Goal: Register for event/course

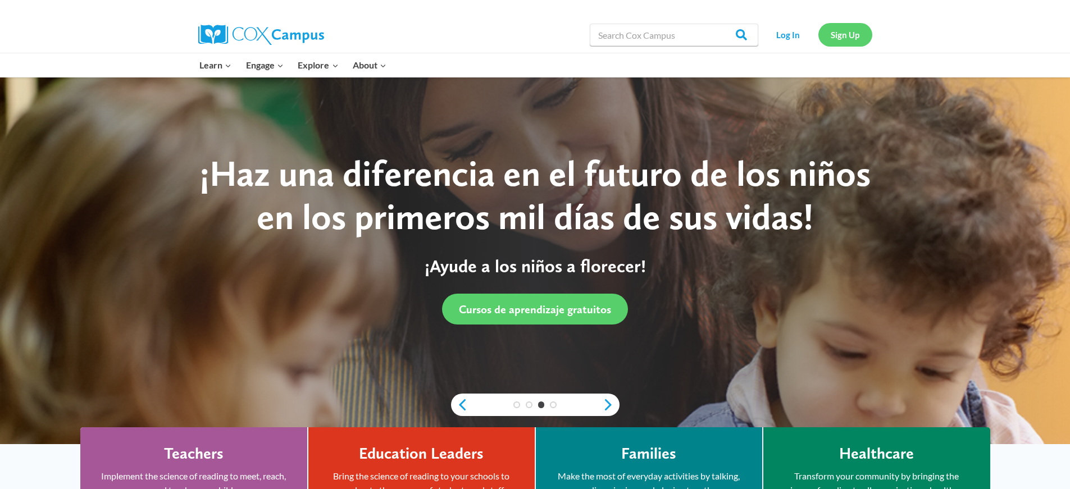
click at [830, 29] on link "Sign Up" at bounding box center [845, 34] width 54 height 23
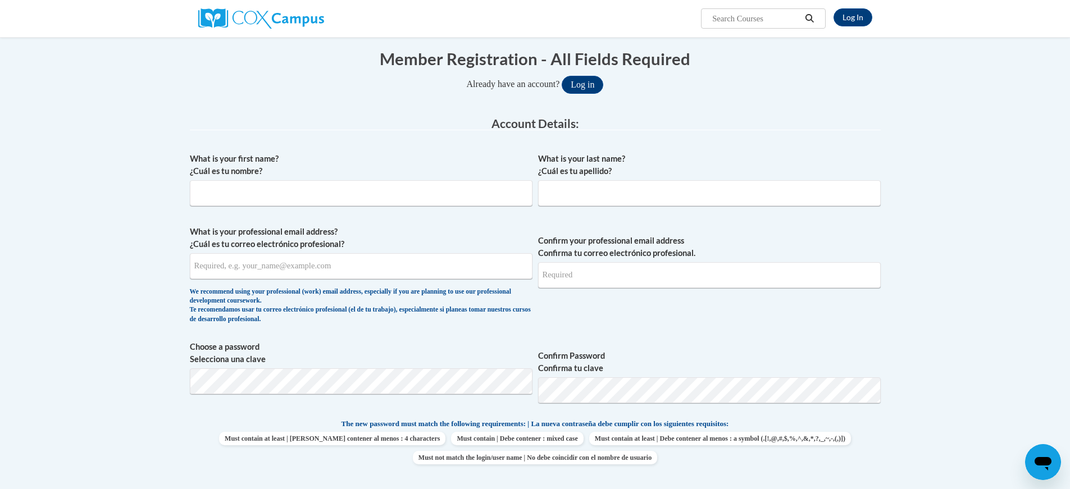
scroll to position [112, 0]
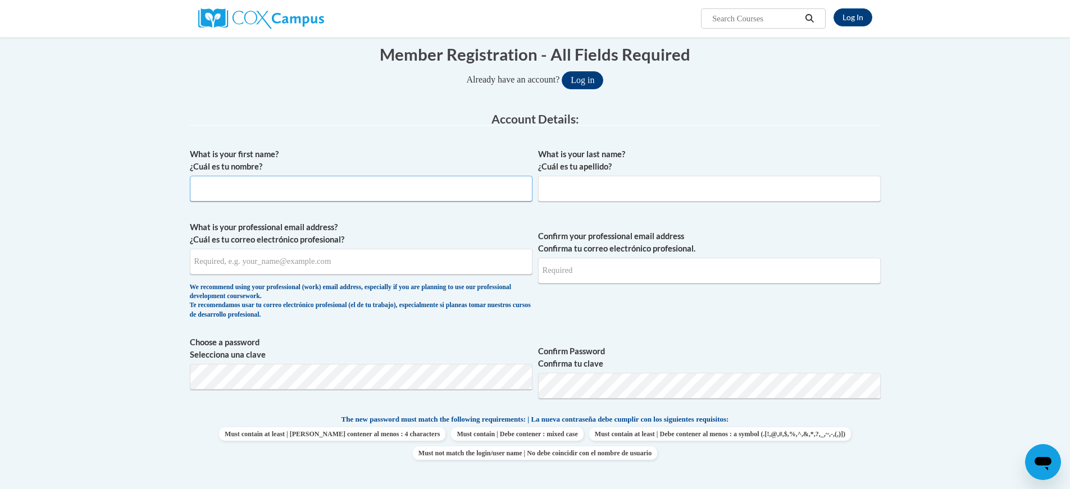
click at [304, 190] on input "What is your first name? ¿Cuál es tu nombre?" at bounding box center [361, 189] width 343 height 26
type input "Molly"
click at [554, 191] on input "What is your last name? ¿Cuál es tu apellido?" at bounding box center [709, 189] width 343 height 26
type input "Robison"
click at [299, 260] on input "What is your professional email address? ¿Cuál es tu correo electrónico profesi…" at bounding box center [361, 262] width 343 height 26
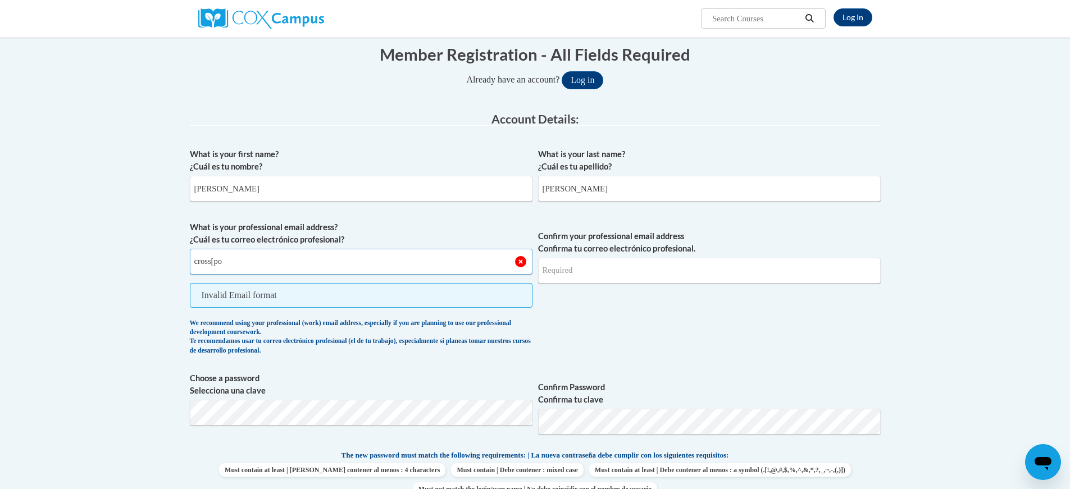
click at [232, 267] on input "cross[po" at bounding box center [361, 262] width 343 height 26
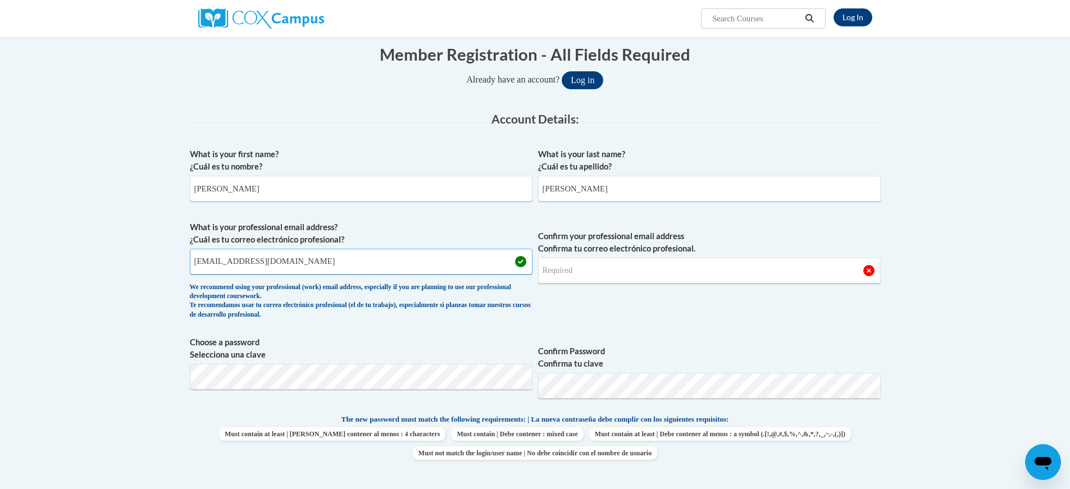
type input "crosspointdayccare@icloud.com"
click at [575, 271] on input "Confirm your professional email address Confirma tu correo electrónico profesio…" at bounding box center [709, 271] width 343 height 26
click at [622, 272] on input "crosspointchildcar" at bounding box center [709, 271] width 343 height 26
click at [654, 303] on span "Confirm your professional email address Confirma tu correo electrónico profesio…" at bounding box center [709, 273] width 343 height 104
click at [594, 268] on input "crosspointchildcare@icloud.com" at bounding box center [709, 271] width 343 height 26
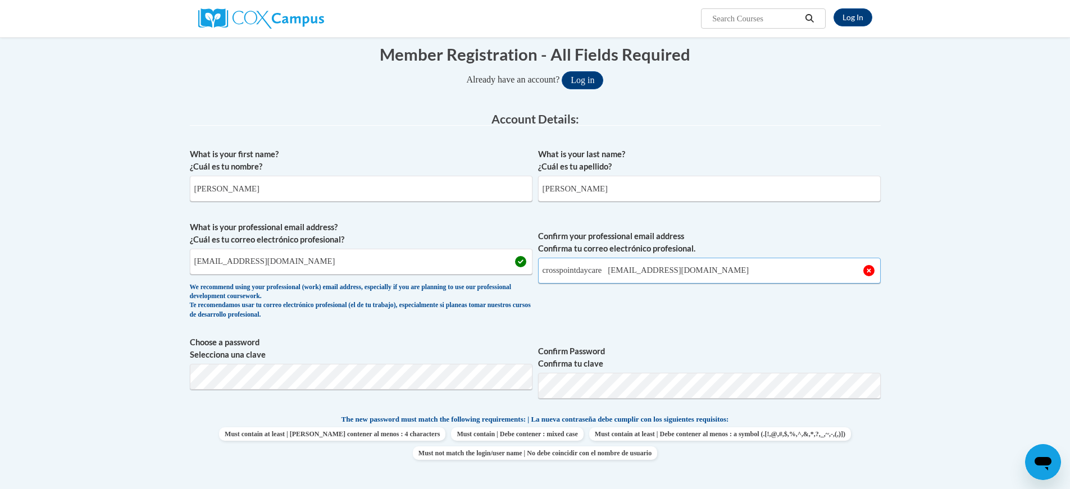
click at [628, 269] on input "crosspointdaycare care@icloud.com" at bounding box center [709, 271] width 343 height 26
click at [650, 311] on span "Confirm your professional email address Confirma tu correo electrónico profesio…" at bounding box center [709, 273] width 343 height 104
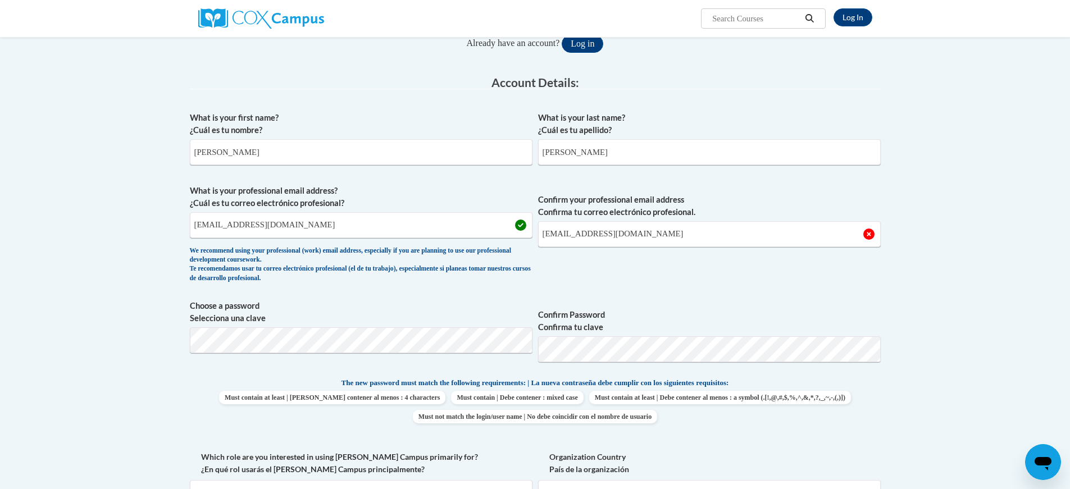
scroll to position [168, 0]
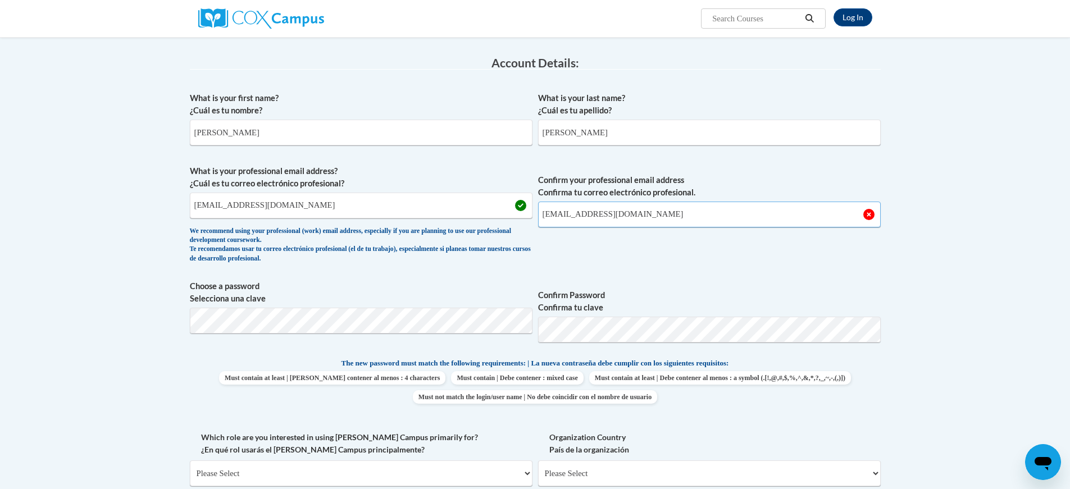
drag, startPoint x: 659, startPoint y: 215, endPoint x: 652, endPoint y: 219, distance: 7.8
click at [658, 216] on input "crosspointdaycare@icloud.com" at bounding box center [709, 215] width 343 height 26
type input "c"
click at [785, 241] on span "Confirm your professional email address Confirma tu correo electrónico profesio…" at bounding box center [709, 217] width 343 height 104
click at [248, 203] on input "crosspointdayccare@icloud.com" at bounding box center [361, 206] width 343 height 26
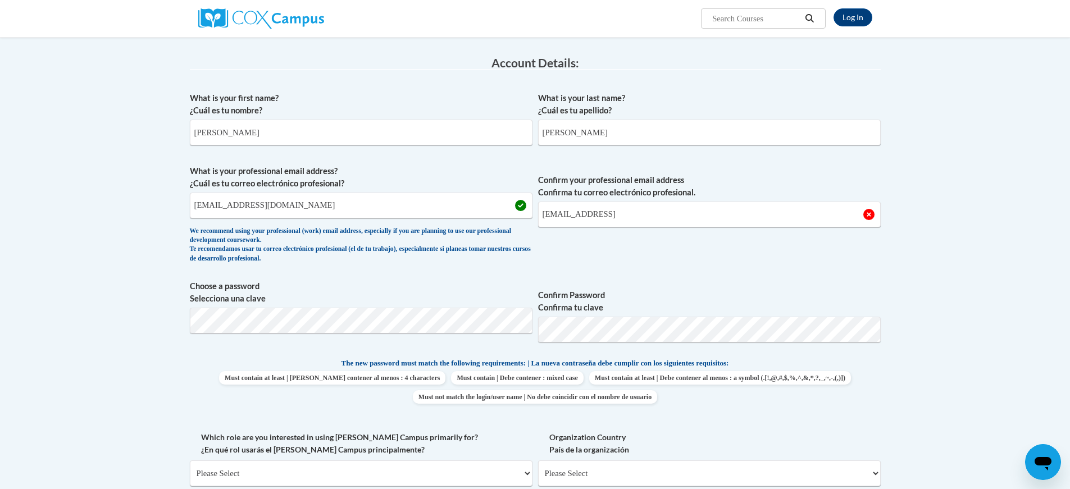
click at [769, 229] on span "Confirm your professional email address Confirma tu correo electrónico profesio…" at bounding box center [709, 217] width 343 height 104
click at [754, 262] on span "Confirm your professional email address Confirma tu correo electrónico profesio…" at bounding box center [709, 217] width 343 height 104
click at [754, 261] on span "Confirm your professional email address Confirma tu correo electrónico profesio…" at bounding box center [709, 217] width 343 height 104
click at [639, 213] on input "crosspointdaycare@icloud" at bounding box center [709, 215] width 343 height 26
click at [662, 273] on div "What is your first name? ¿Cuál es tu nombre? Molly What is your last name? ¿Cuá…" at bounding box center [535, 342] width 691 height 512
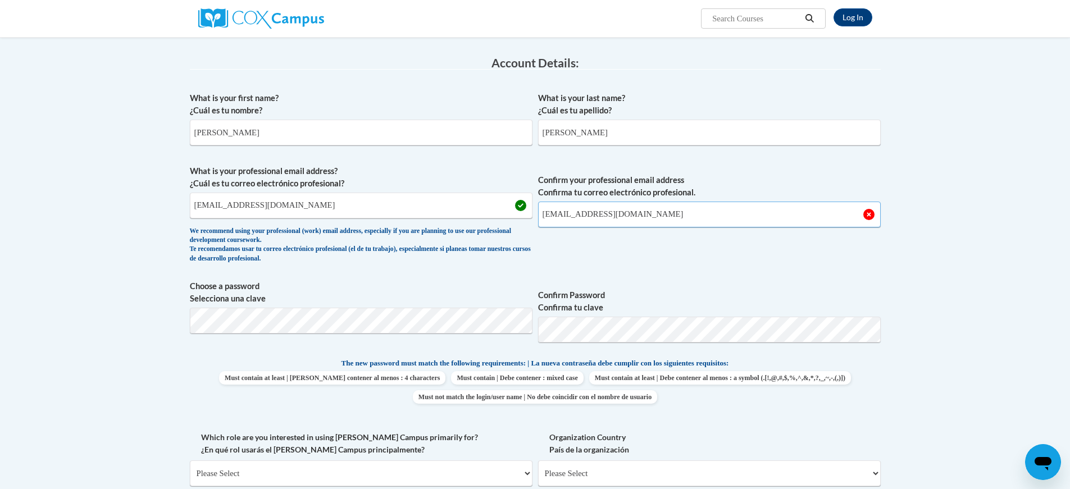
click at [766, 221] on input "crosspointdaycare@icloud.com" at bounding box center [709, 215] width 343 height 26
click at [707, 210] on input "crosspointdaycare@icloud.com" at bounding box center [709, 215] width 343 height 26
type input "c"
type input "crosspointdaycare@icloud.com"
click at [622, 255] on span "Confirm your professional email address Confirma tu correo electrónico profesio…" at bounding box center [709, 217] width 343 height 104
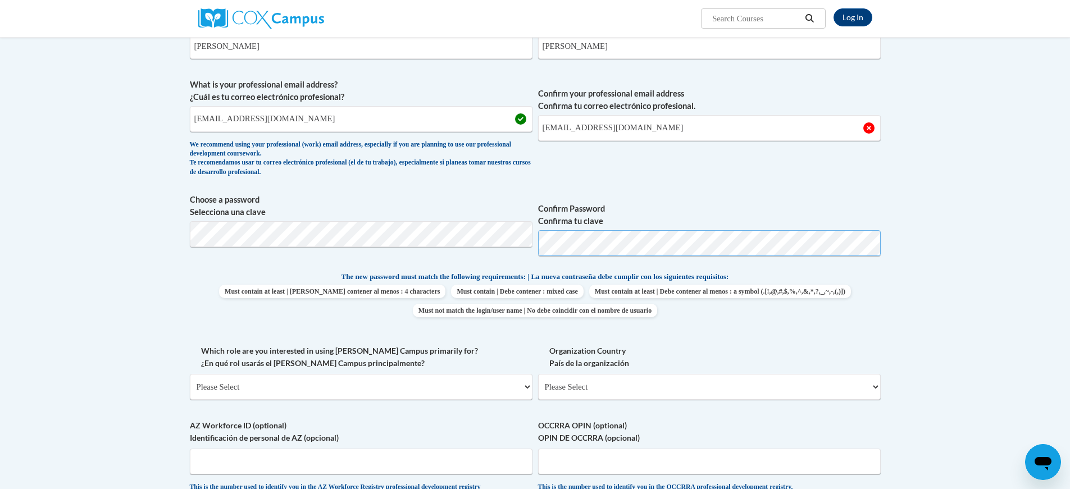
scroll to position [281, 0]
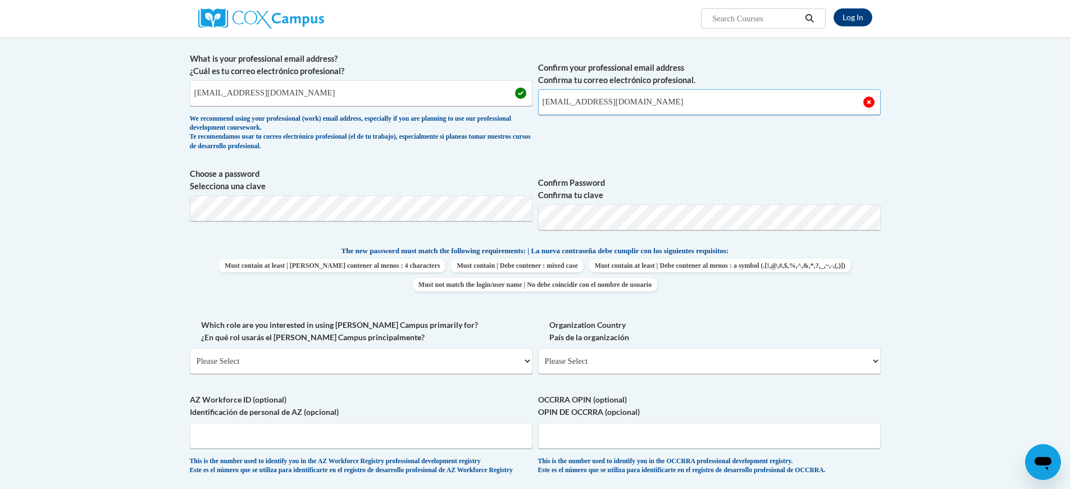
click at [678, 107] on input "crosspointdaycare@icloud.com" at bounding box center [709, 102] width 343 height 26
click at [319, 98] on input "crosspointdayccare@icloud.com" at bounding box center [361, 93] width 343 height 26
type input "c"
type input "crosspointdaycare@icloud.com"
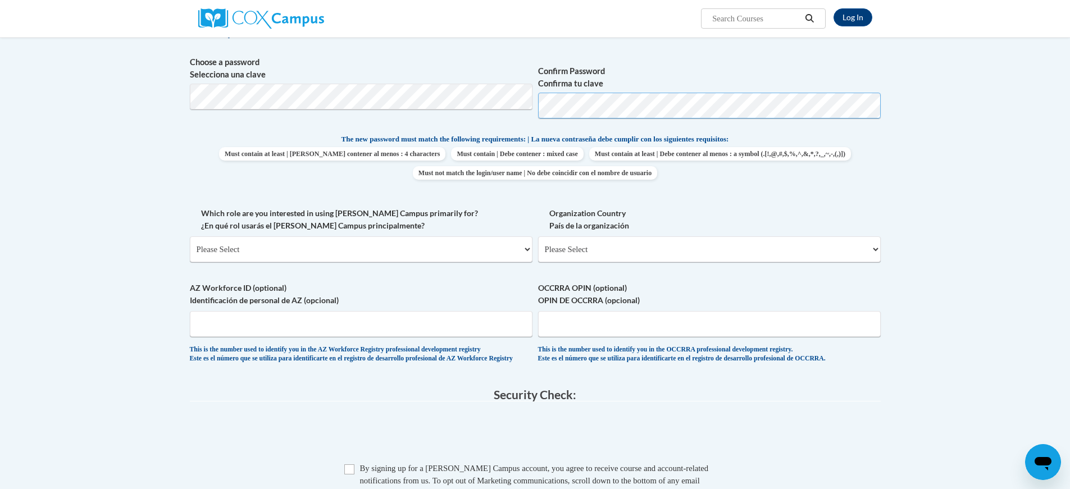
scroll to position [393, 0]
click at [338, 247] on select "Please Select College/University | Colegio/Universidad Community/Nonprofit Part…" at bounding box center [361, 249] width 343 height 26
select select "5a18ea06-2b54-4451-96f2-d152daf9eac5"
click at [190, 236] on select "Please Select College/University | Colegio/Universidad Community/Nonprofit Part…" at bounding box center [361, 249] width 343 height 26
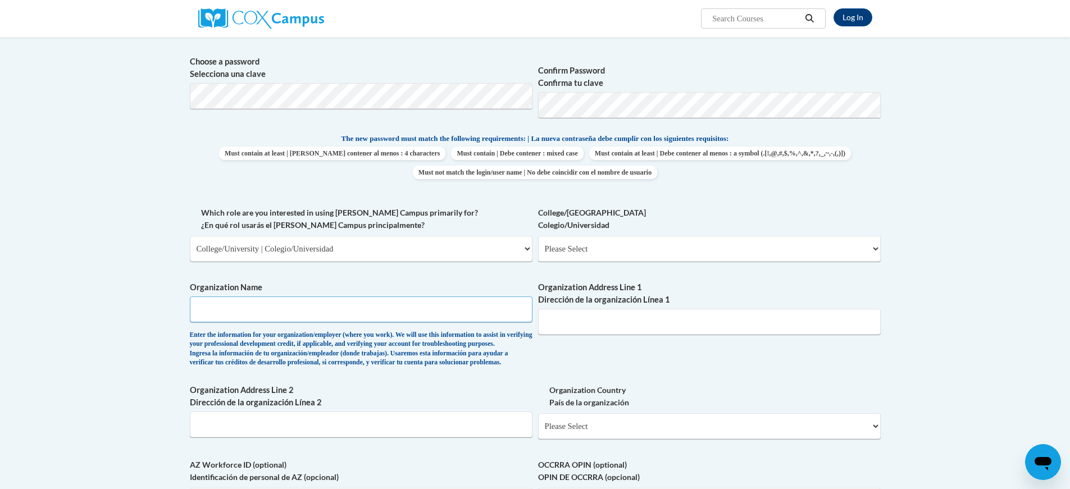
click at [450, 318] on input "Organization Name" at bounding box center [361, 310] width 343 height 26
type input "Cross Point Daycare"
drag, startPoint x: 578, startPoint y: 321, endPoint x: 580, endPoint y: 327, distance: 6.8
click at [580, 327] on input "Organization Address Line 1 Dirección de la organización Línea 1" at bounding box center [709, 322] width 343 height 26
type input "500 Porters Chapel Road"
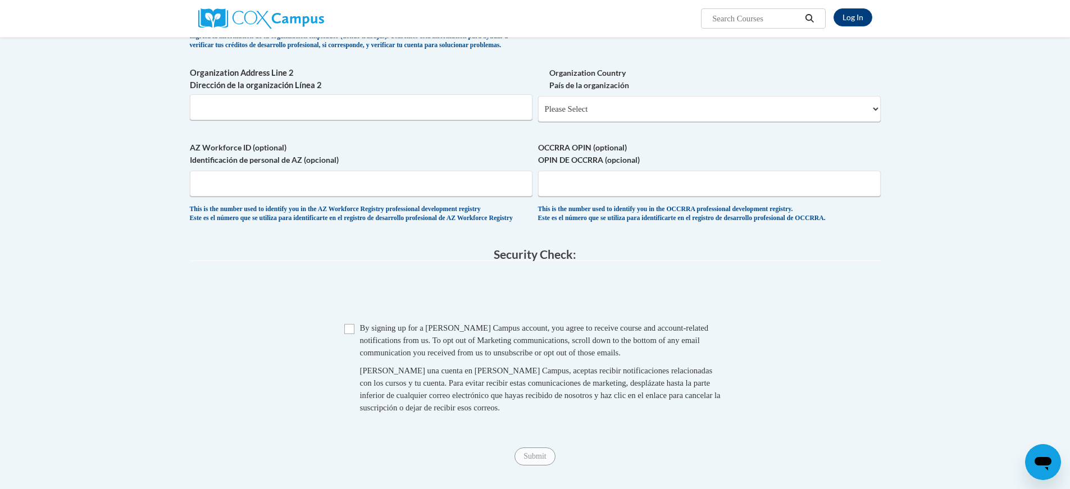
scroll to position [730, 0]
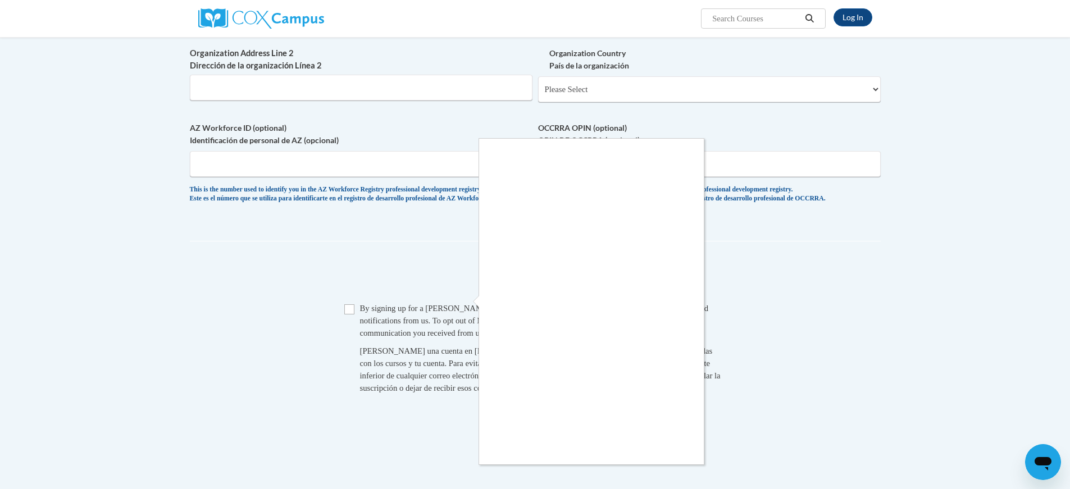
click at [354, 336] on div at bounding box center [535, 244] width 1070 height 489
click at [468, 298] on div at bounding box center [535, 244] width 1070 height 489
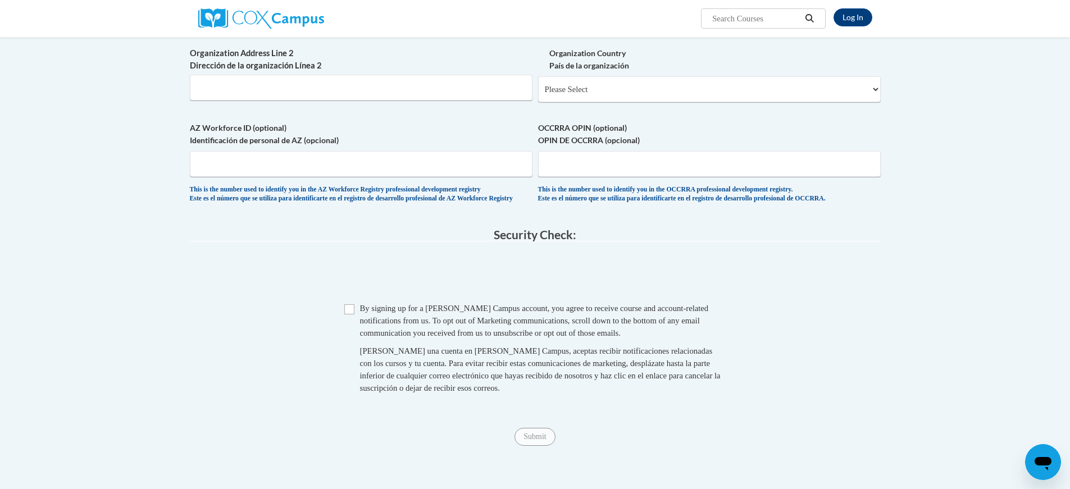
click at [395, 338] on span "By signing up for a Cox Campus account, you agree to receive course and account…" at bounding box center [534, 321] width 349 height 34
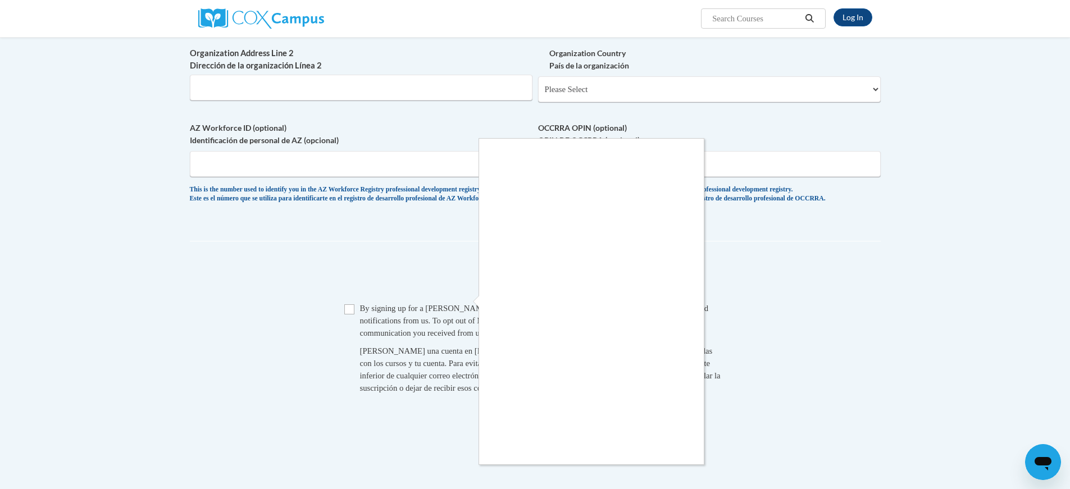
click at [467, 300] on div at bounding box center [535, 244] width 1070 height 489
click at [458, 295] on div at bounding box center [535, 244] width 1070 height 489
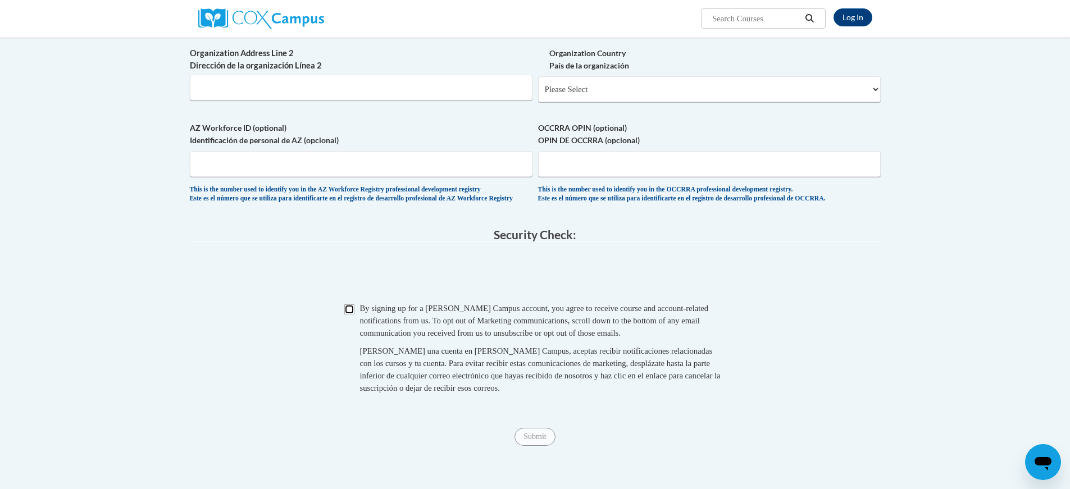
click at [346, 315] on input "Checkbox" at bounding box center [349, 309] width 10 height 10
checkbox input "true"
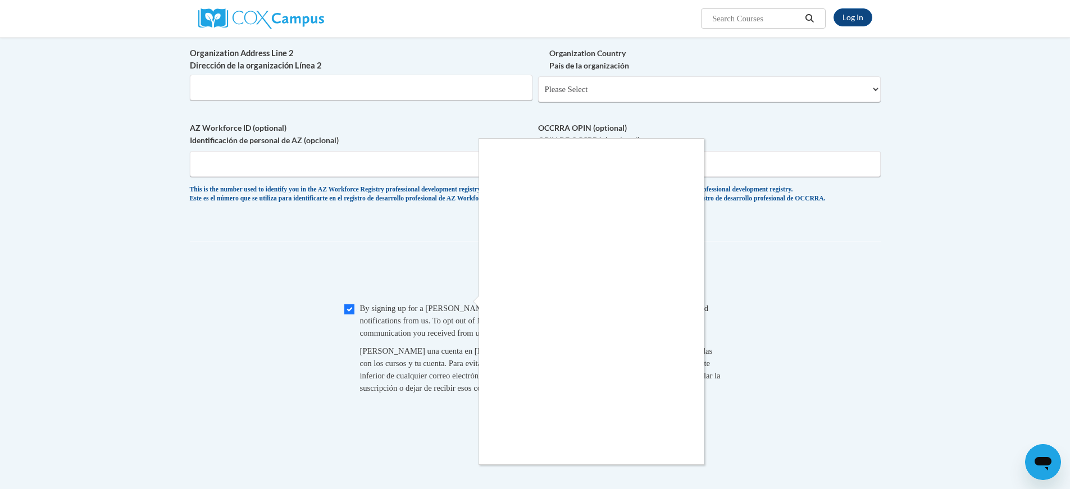
click at [463, 300] on div at bounding box center [535, 244] width 1070 height 489
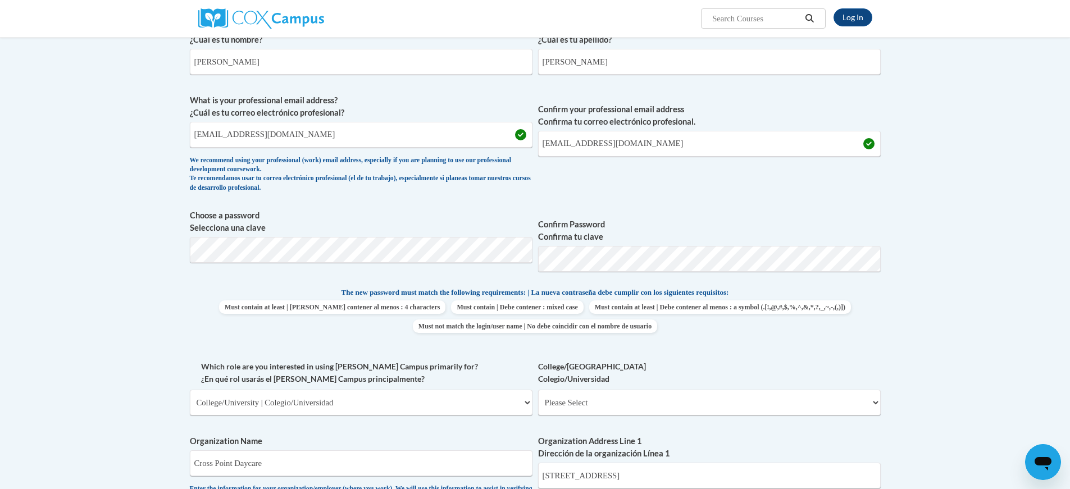
scroll to position [225, 0]
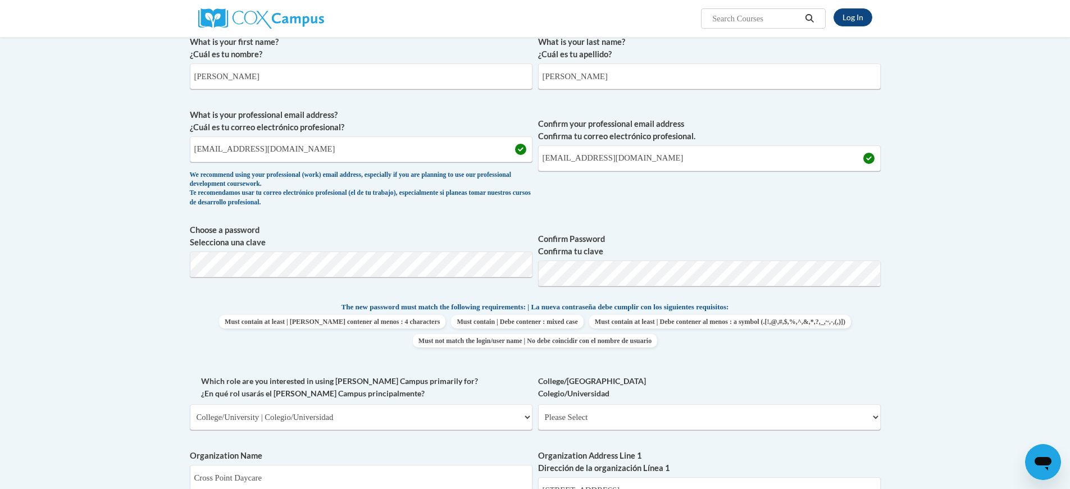
click at [869, 272] on div at bounding box center [535, 244] width 1070 height 489
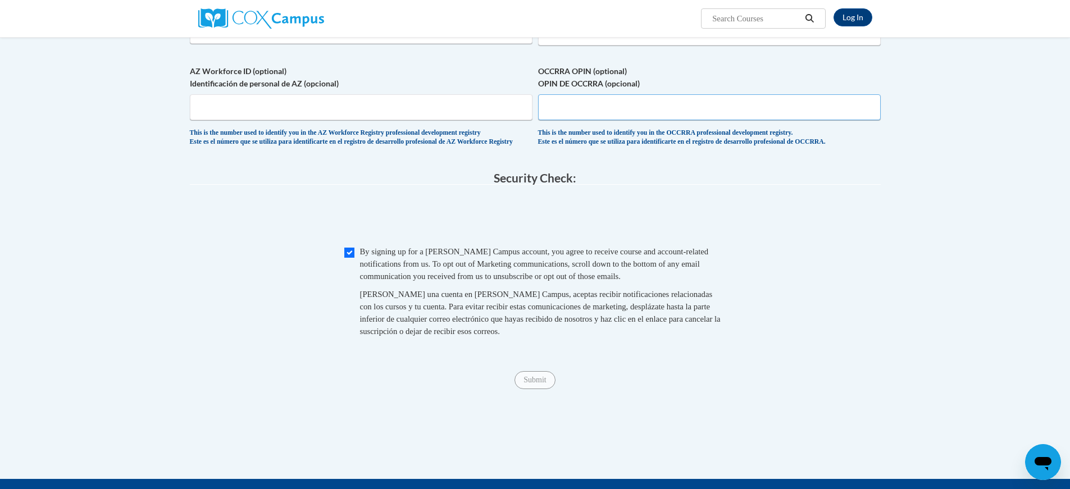
click at [546, 120] on input "OCCRRA OPIN (optional) OPIN DE OCCRRA (opcional)" at bounding box center [709, 107] width 343 height 26
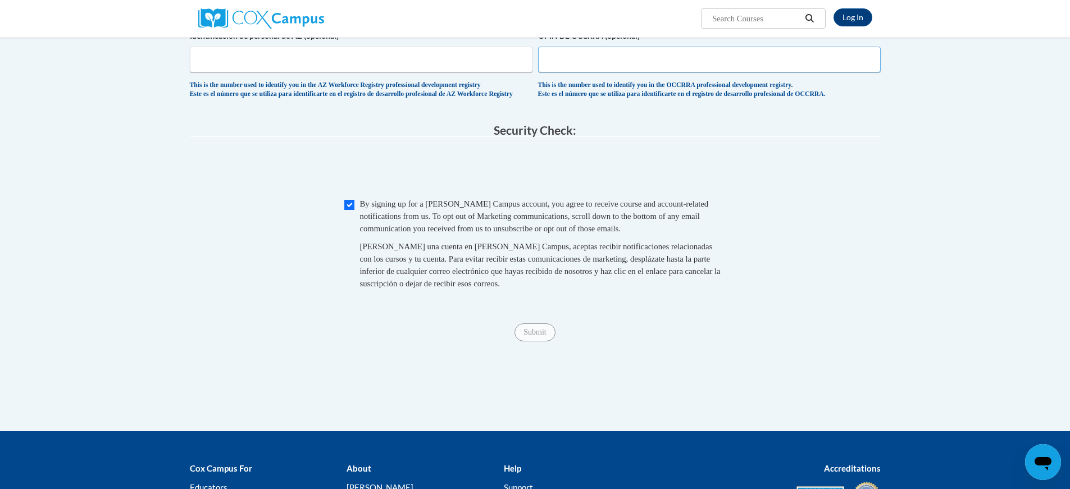
scroll to position [899, 0]
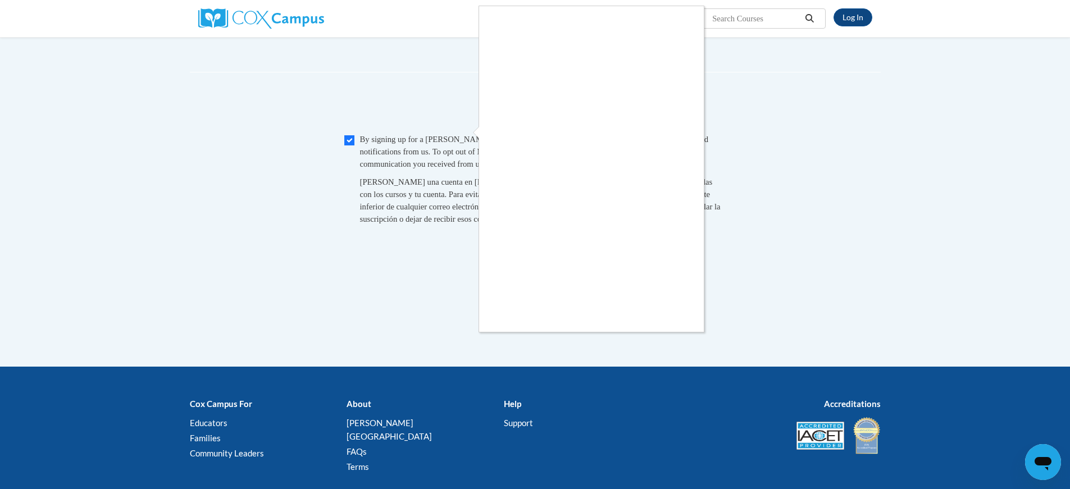
click at [708, 277] on div at bounding box center [535, 244] width 1070 height 489
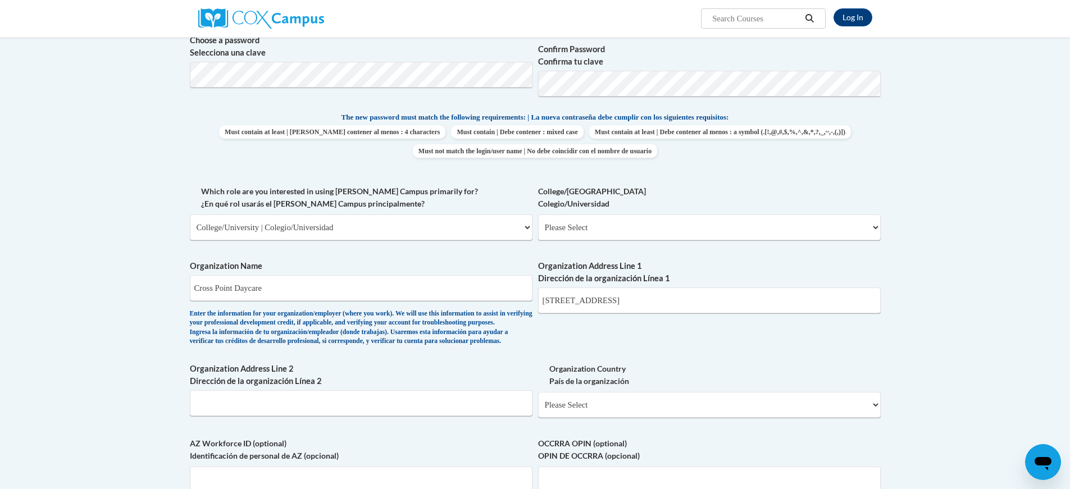
scroll to position [399, 0]
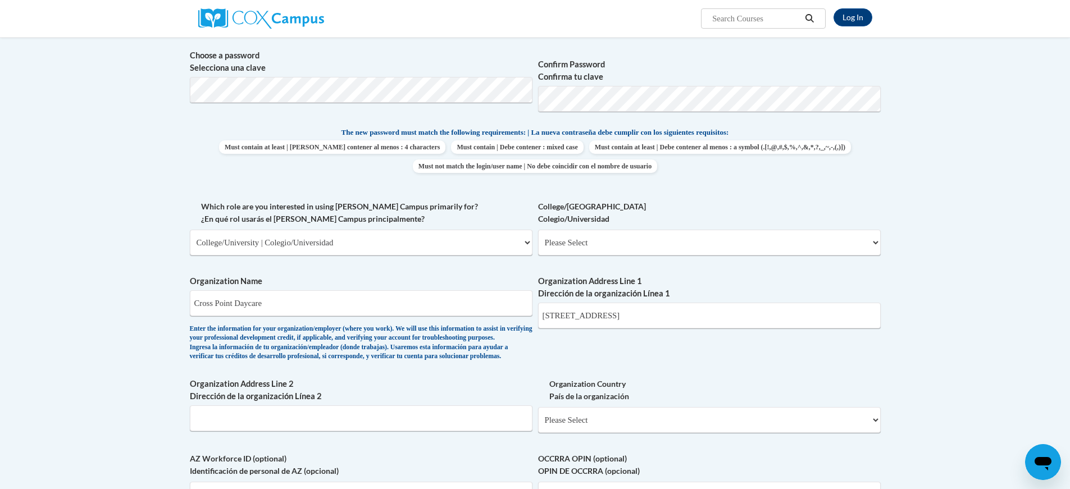
click at [797, 126] on div "What is your first name? ¿Cuál es tu nombre? Molly What is your last name? ¿Cuá…" at bounding box center [535, 201] width 691 height 690
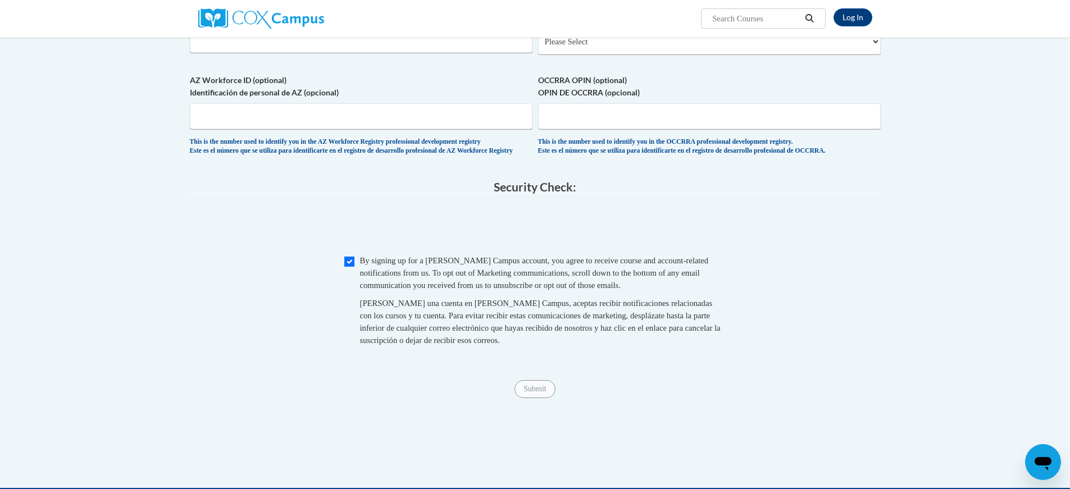
scroll to position [792, 0]
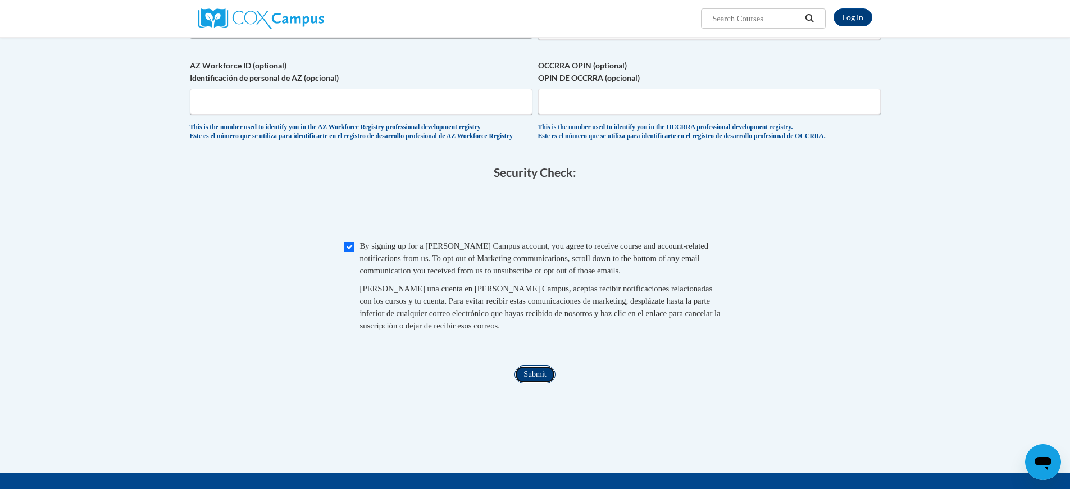
click at [540, 384] on input "Submit" at bounding box center [534, 375] width 40 height 18
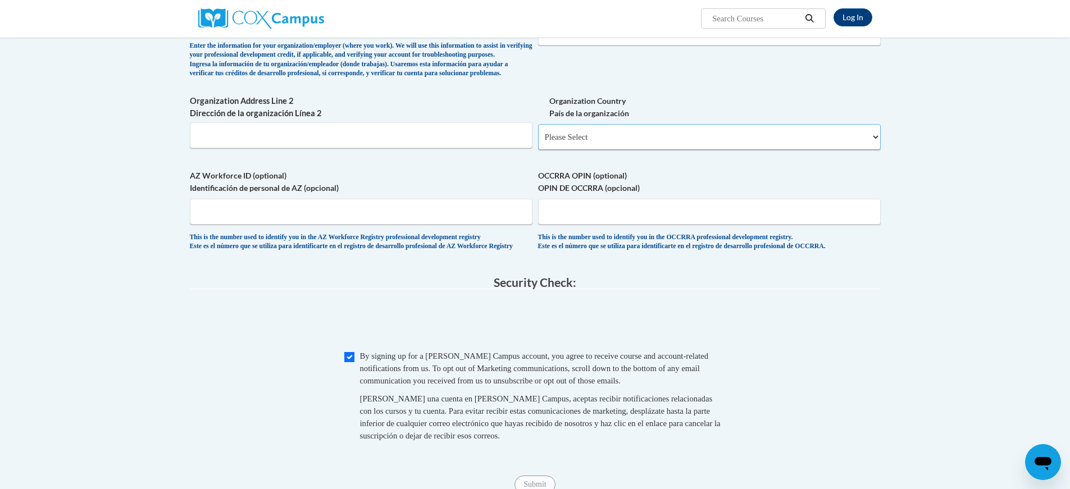
scroll to position [680, 0]
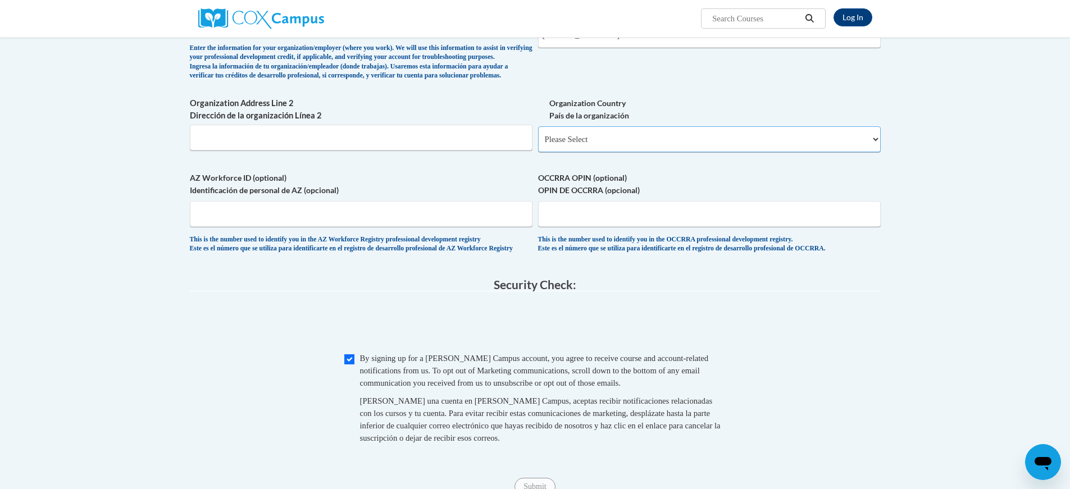
click at [593, 152] on select "Please Select United States | Estados Unidos Outside of the United States | Fue…" at bounding box center [709, 139] width 343 height 26
select select "ad49bcad-a171-4b2e-b99c-48b446064914"
click at [538, 145] on select "Please Select United States | Estados Unidos Outside of the United States | Fue…" at bounding box center [709, 139] width 343 height 26
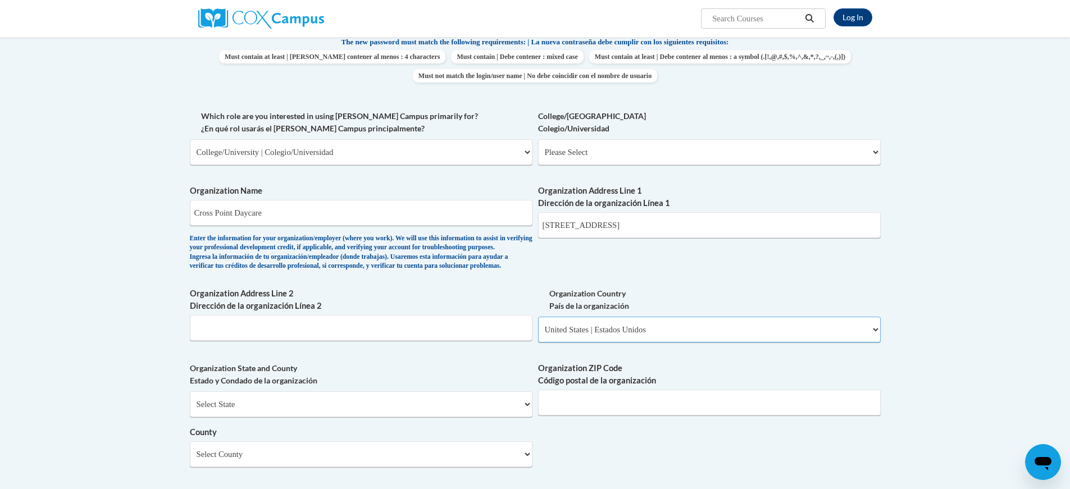
scroll to position [455, 0]
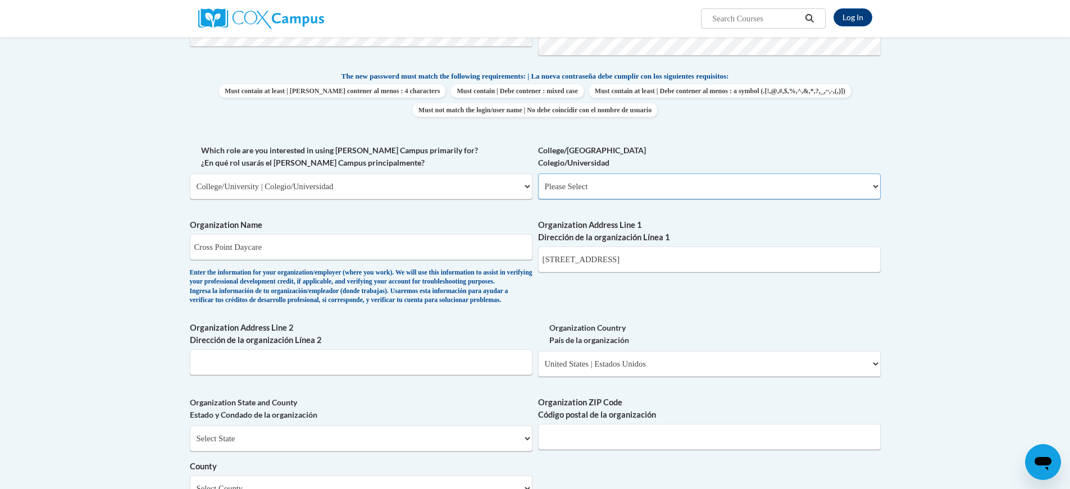
click at [670, 181] on select "Please Select College/University Staff | Empleado universitario College/Univers…" at bounding box center [709, 187] width 343 height 26
select select "c8743970-7742-49d2-af9e-5c4138019e9a"
click at [538, 174] on select "Please Select College/University Staff | Empleado universitario College/Univers…" at bounding box center [709, 187] width 343 height 26
select select "null"
click at [580, 189] on select "Please Select College/University Staff | Empleado universitario College/Univers…" at bounding box center [709, 187] width 343 height 26
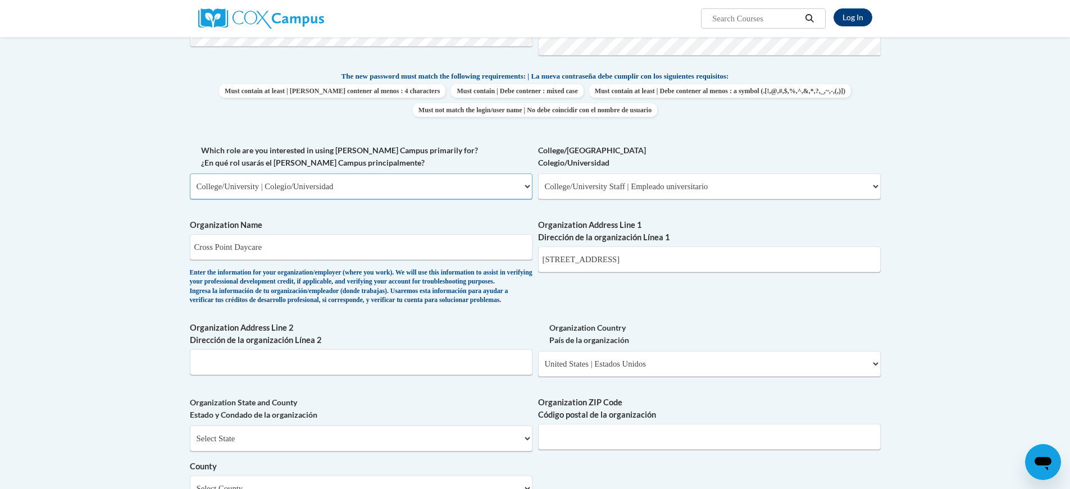
click at [491, 185] on select "Please Select College/University | Colegio/Universidad Community/Nonprofit Part…" at bounding box center [361, 187] width 343 height 26
select select "fbf2d438-af2f-41f8-98f1-81c410e29de3"
click at [190, 174] on select "Please Select College/University | Colegio/Universidad Community/Nonprofit Part…" at bounding box center [361, 187] width 343 height 26
click at [140, 160] on body "Log In Search Search... Create an Account Reading belongs to all of us - join o…" at bounding box center [535, 339] width 1070 height 1589
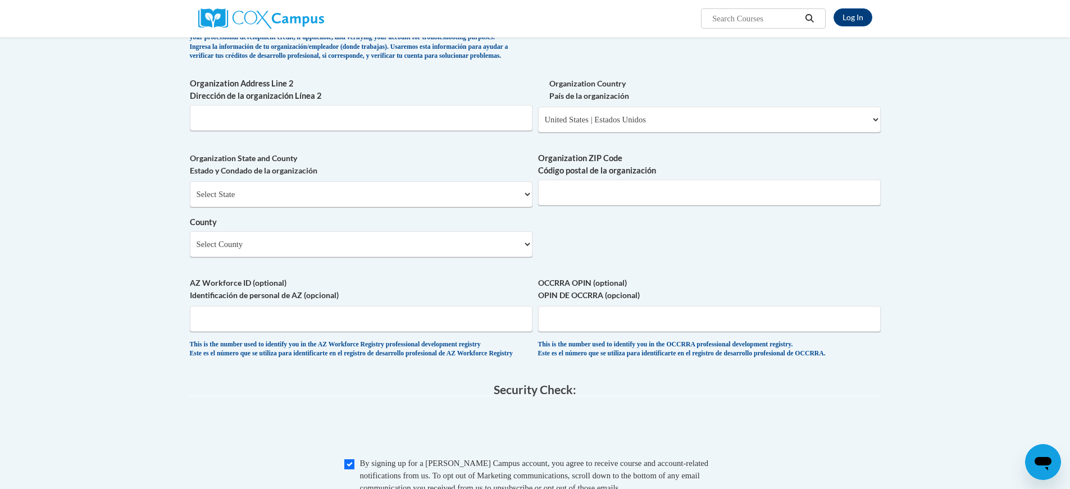
scroll to position [680, 0]
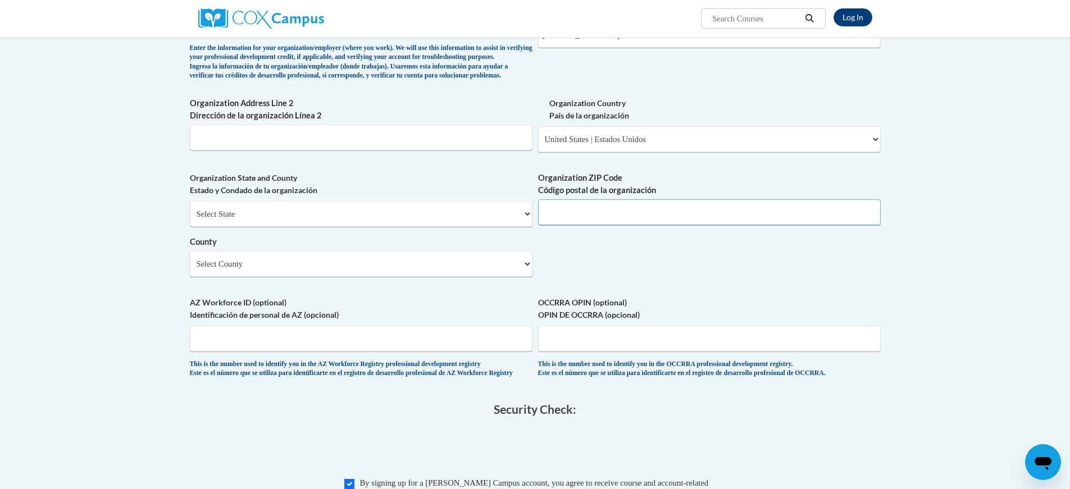
click at [586, 225] on input "Organization ZIP Code Código postal de la organización" at bounding box center [709, 212] width 343 height 26
type input "39180"
select select "Mississippi"
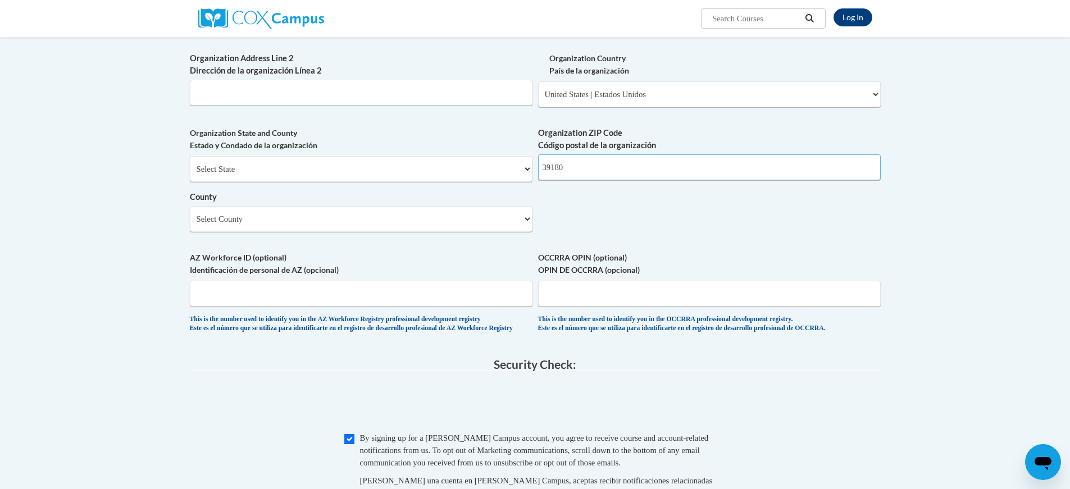
scroll to position [721, 0]
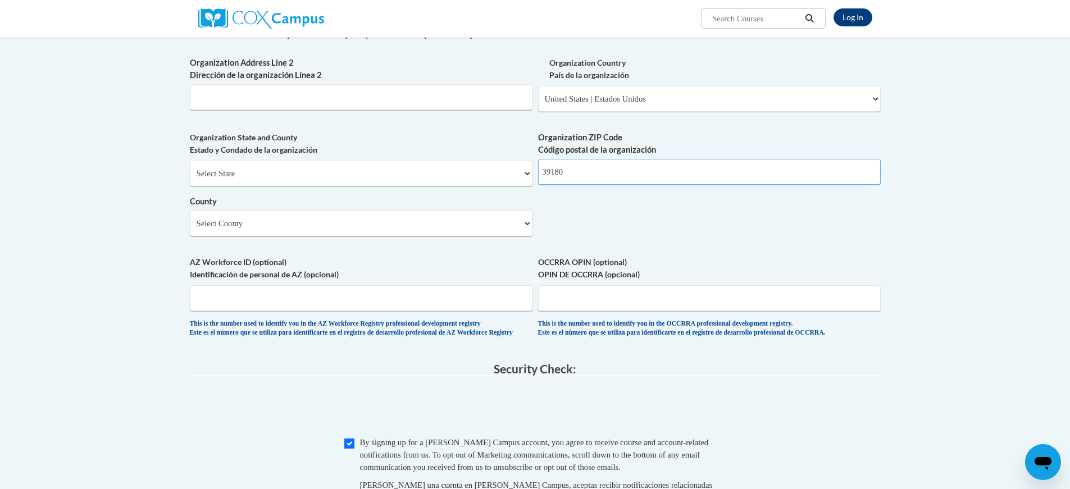
type input "39180"
click at [516, 236] on select "Select County Adams Alcorn Amite Attala Benton Bolivar Calhoun Carroll Chickasa…" at bounding box center [361, 224] width 343 height 26
select select "Warren"
click at [190, 229] on select "Select County Adams Alcorn Amite Attala Benton Bolivar Calhoun Carroll Chickasa…" at bounding box center [361, 224] width 343 height 26
click at [308, 236] on select "Select County Adams Alcorn Amite Attala Benton Bolivar Calhoun Carroll Chickasa…" at bounding box center [361, 224] width 343 height 26
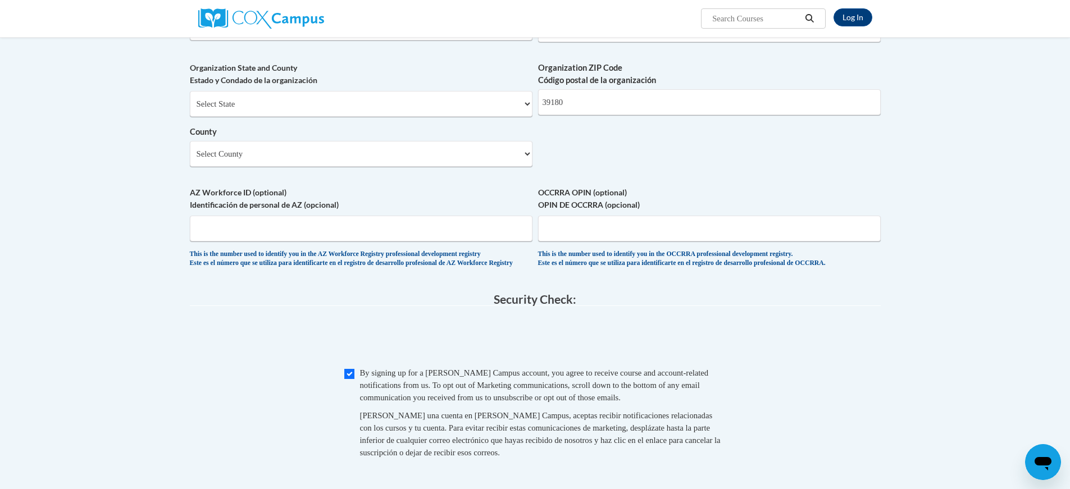
scroll to position [889, 0]
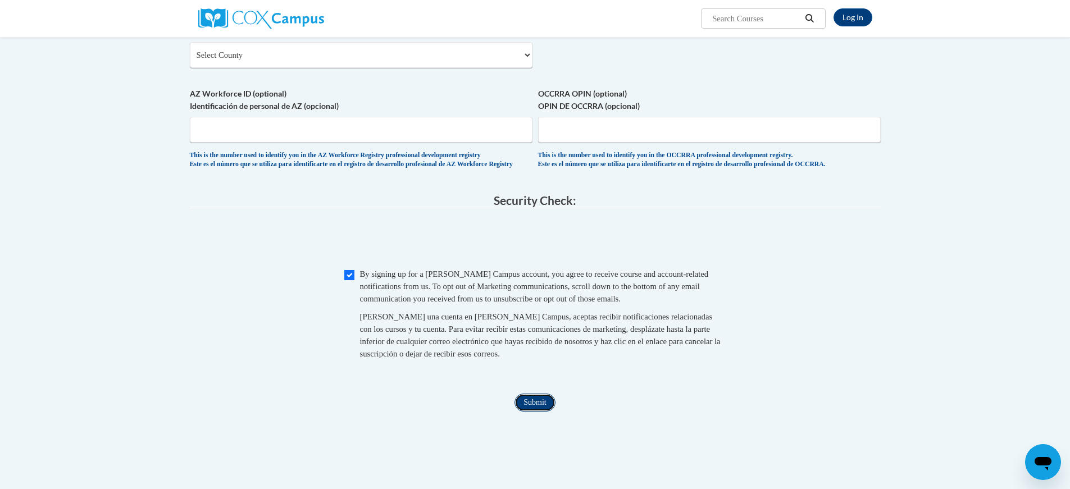
click at [537, 412] on input "Submit" at bounding box center [534, 403] width 40 height 18
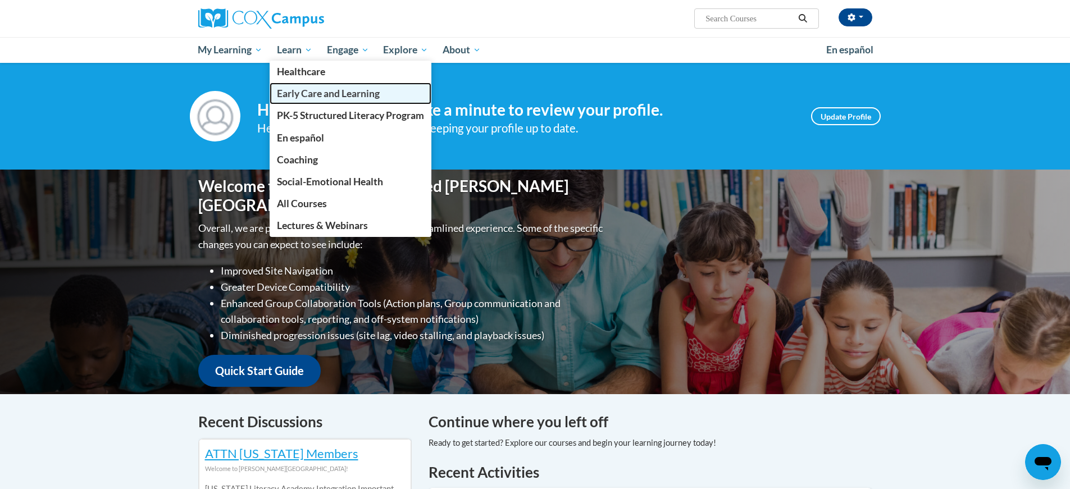
click at [299, 92] on span "Early Care and Learning" at bounding box center [328, 94] width 103 height 12
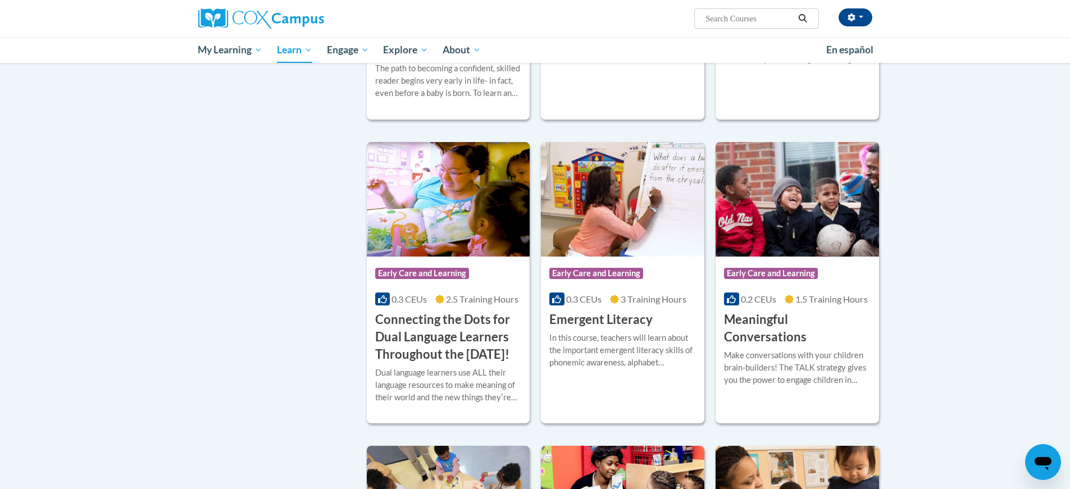
scroll to position [562, 0]
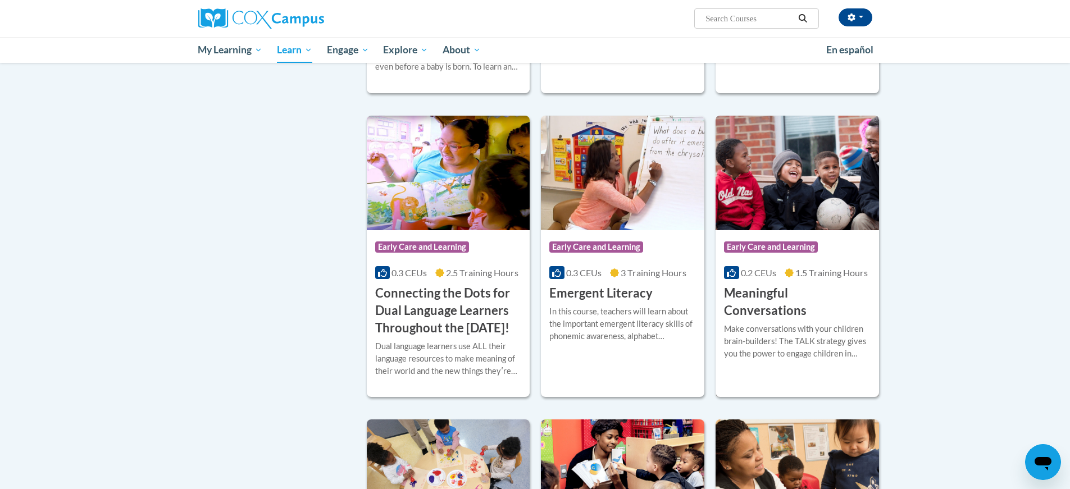
click at [827, 201] on img at bounding box center [797, 173] width 163 height 115
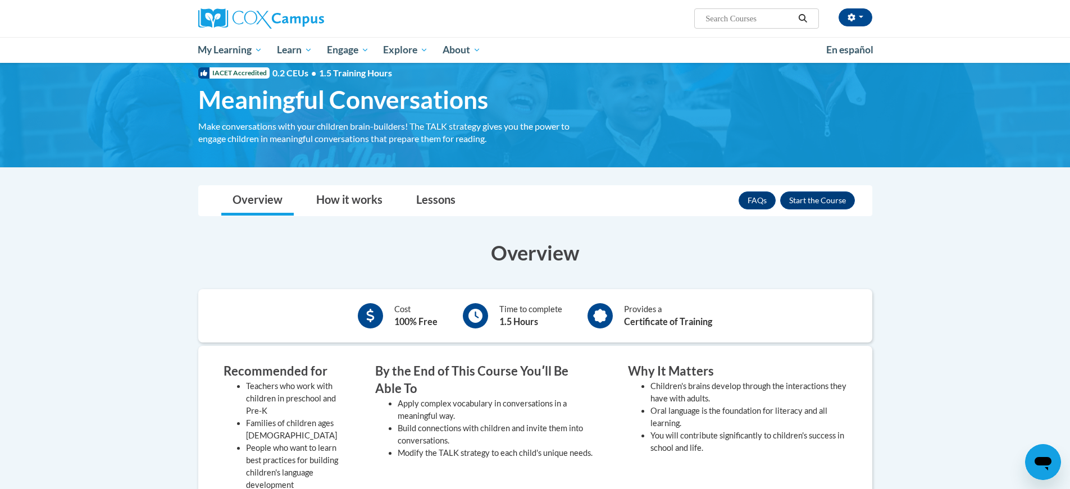
scroll to position [56, 0]
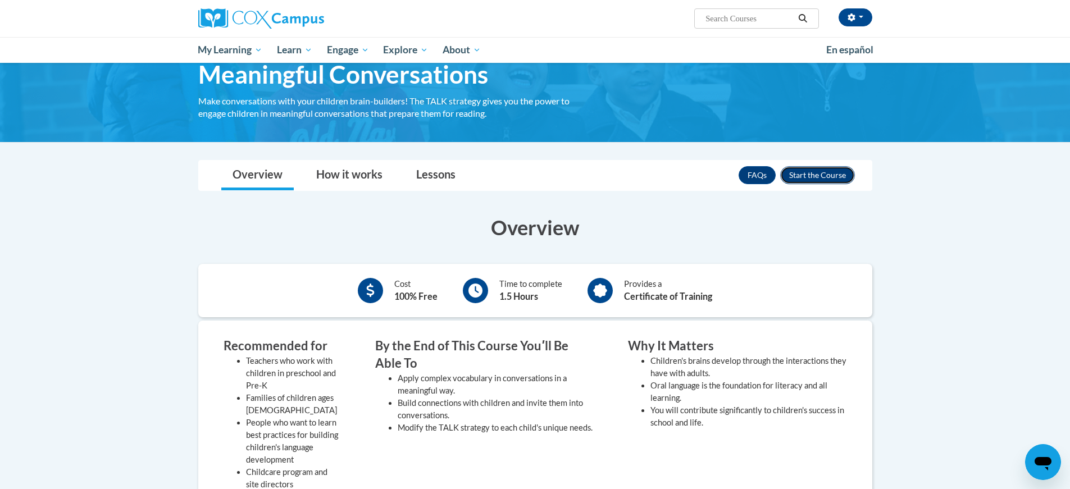
click at [814, 175] on button "Enroll" at bounding box center [817, 175] width 75 height 18
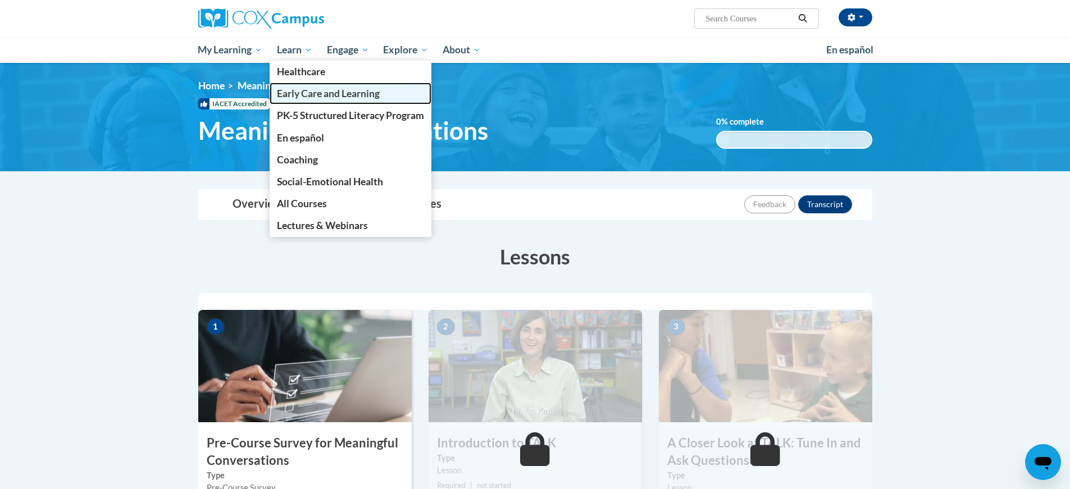
click at [303, 97] on span "Early Care and Learning" at bounding box center [328, 94] width 103 height 12
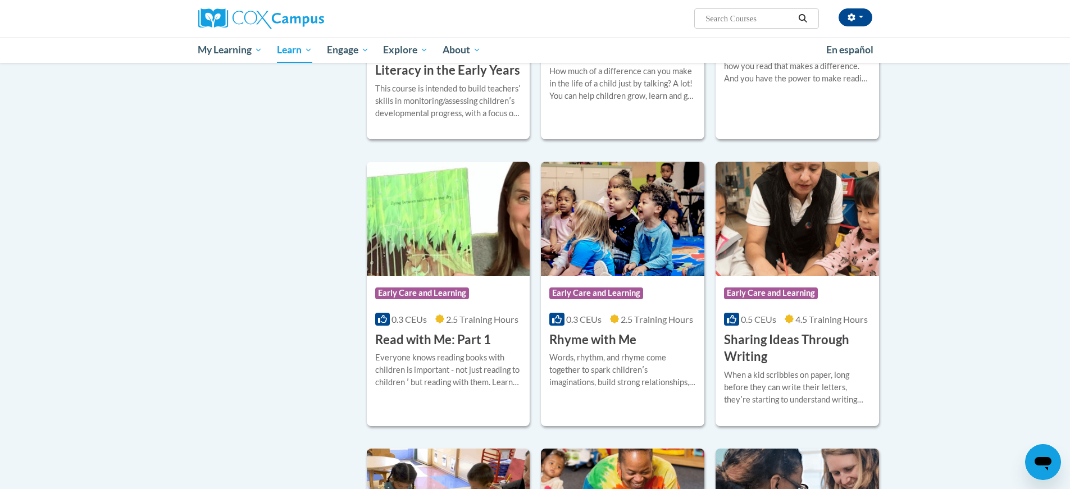
scroll to position [1179, 0]
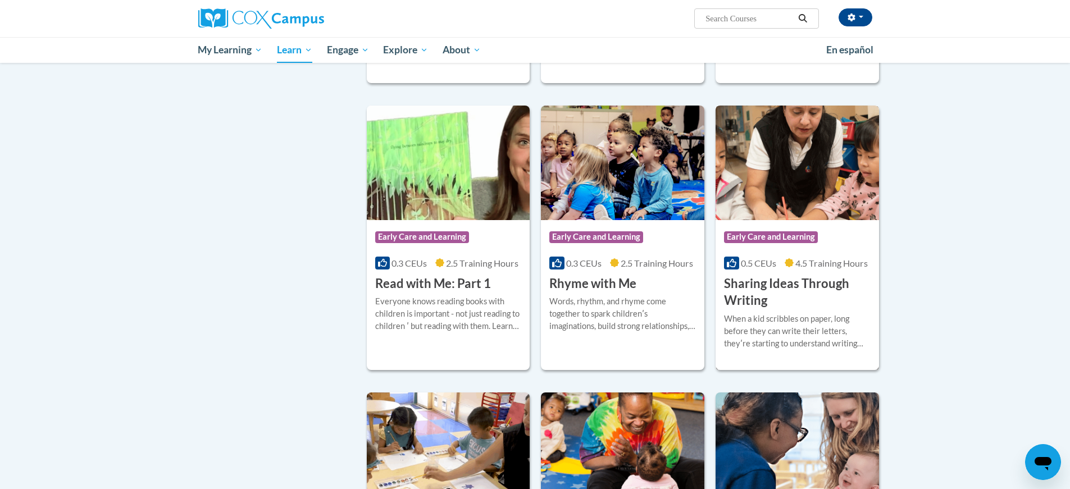
click at [813, 195] on img at bounding box center [797, 163] width 163 height 115
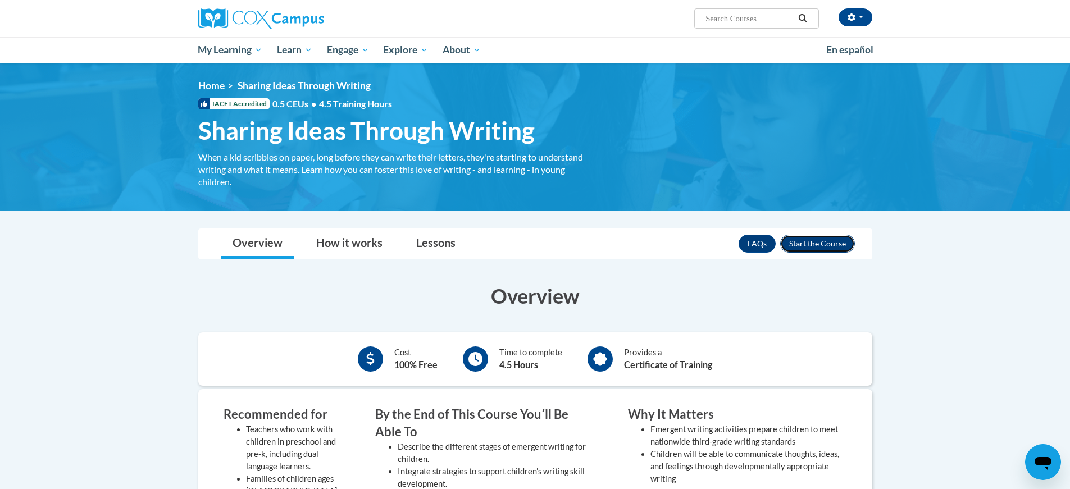
click at [806, 247] on button "Enroll" at bounding box center [817, 244] width 75 height 18
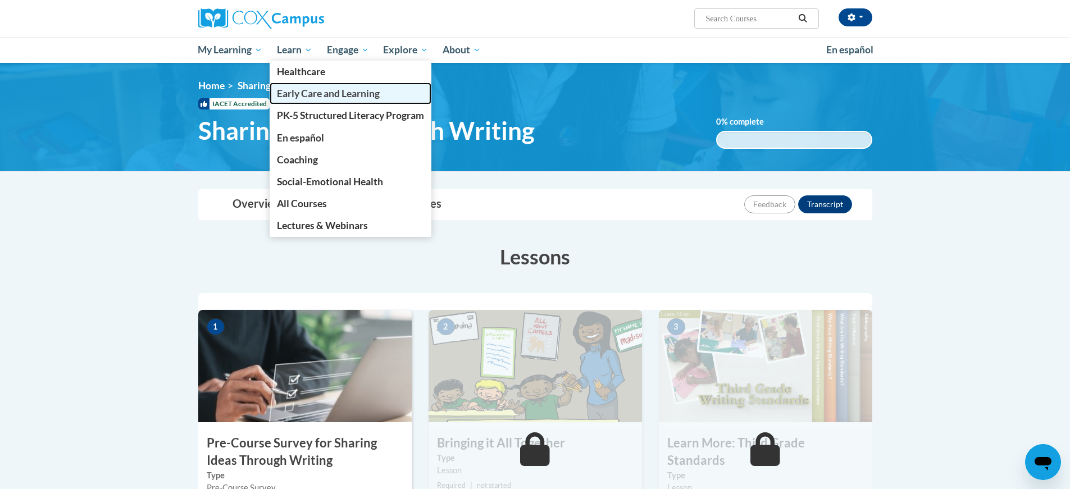
click at [301, 86] on link "Early Care and Learning" at bounding box center [351, 94] width 162 height 22
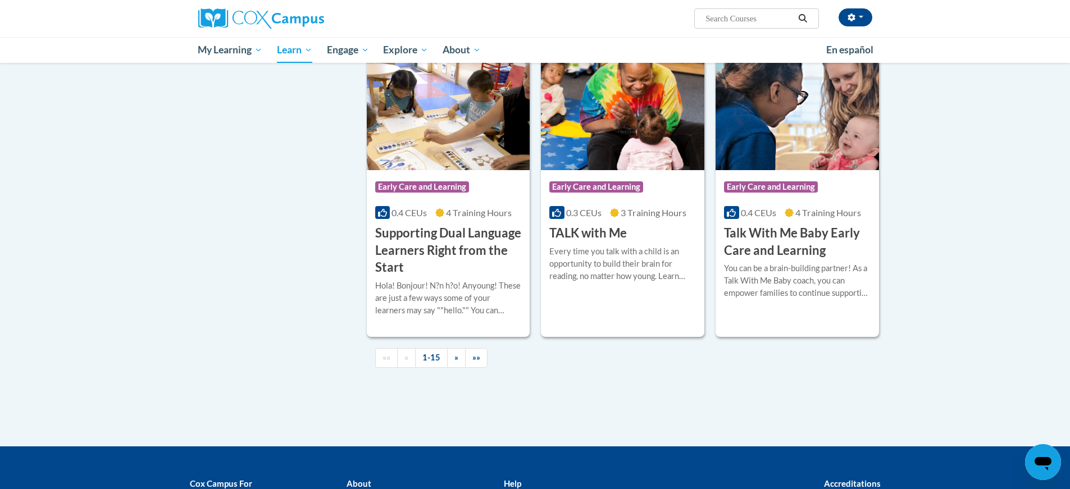
scroll to position [1460, 0]
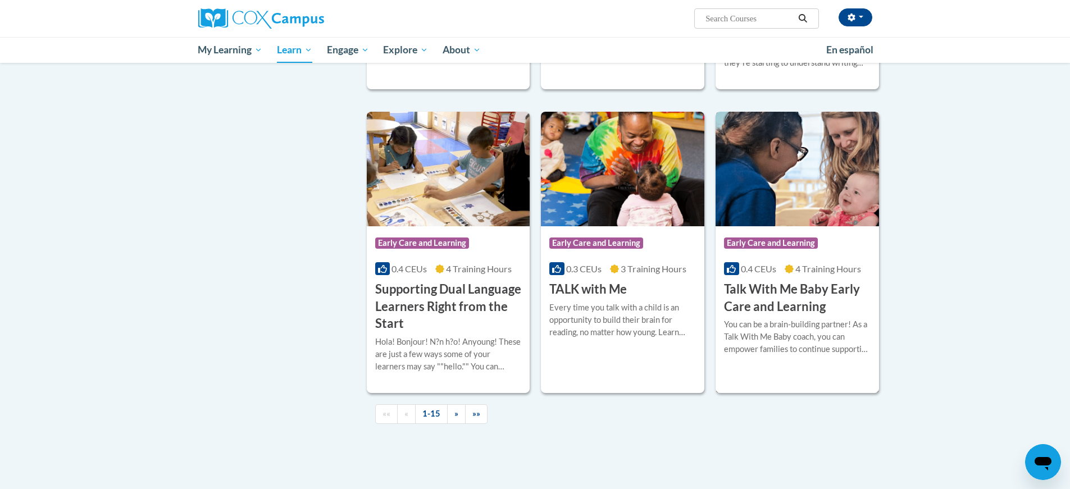
click at [834, 193] on img at bounding box center [797, 169] width 163 height 115
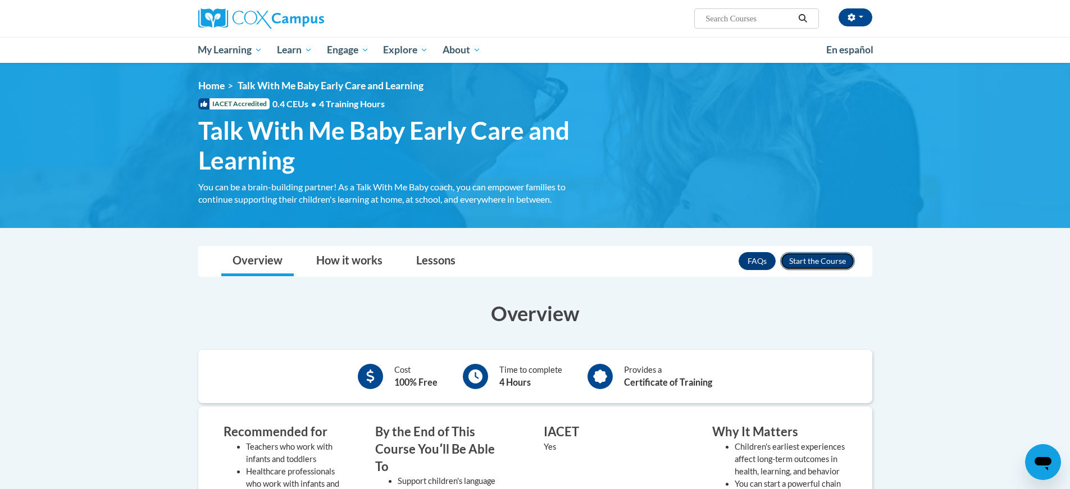
click at [807, 257] on button "Enroll" at bounding box center [817, 261] width 75 height 18
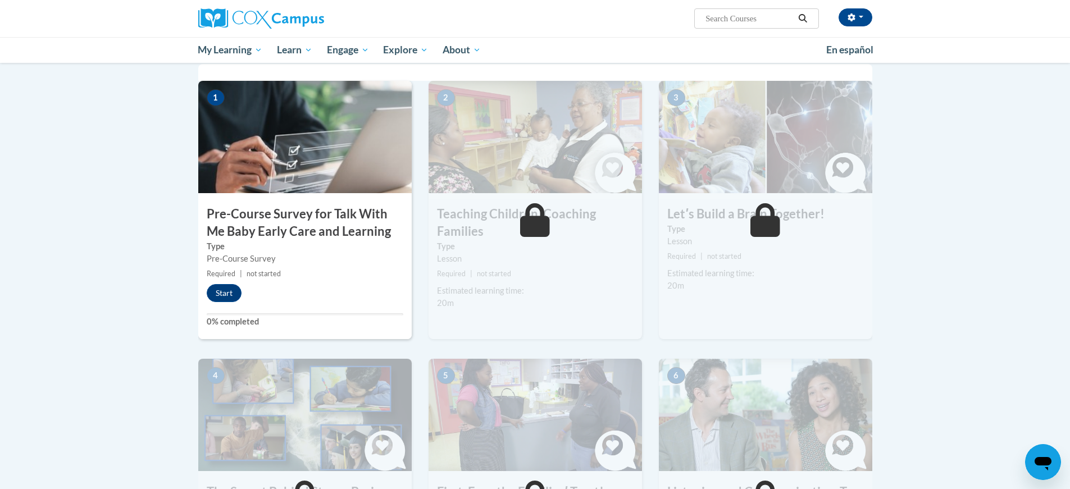
scroll to position [246, 0]
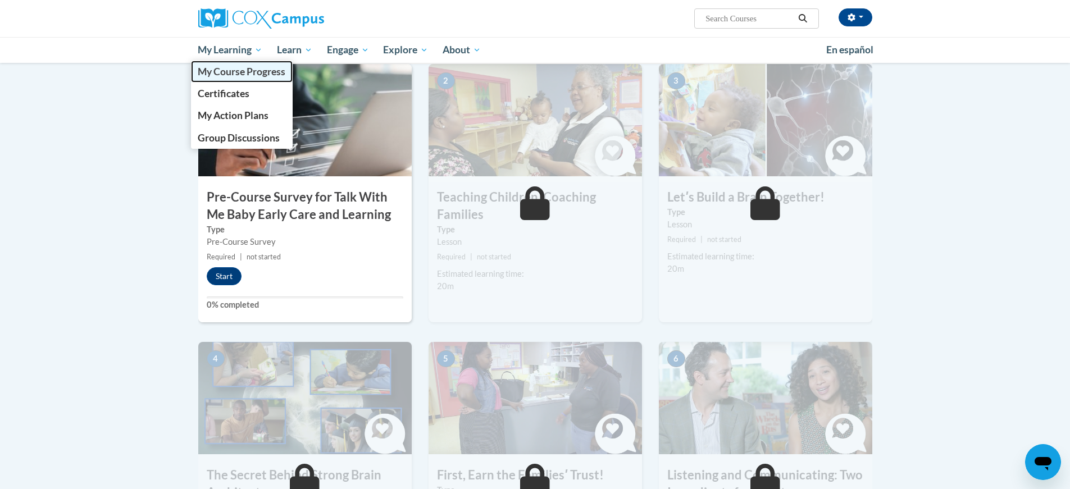
click at [247, 71] on span "My Course Progress" at bounding box center [242, 72] width 88 height 12
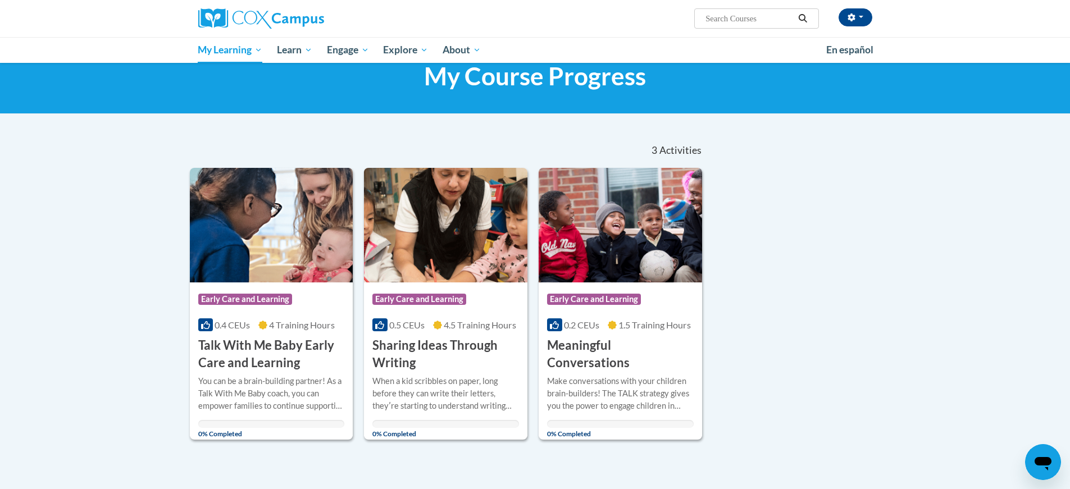
scroll to position [56, 0]
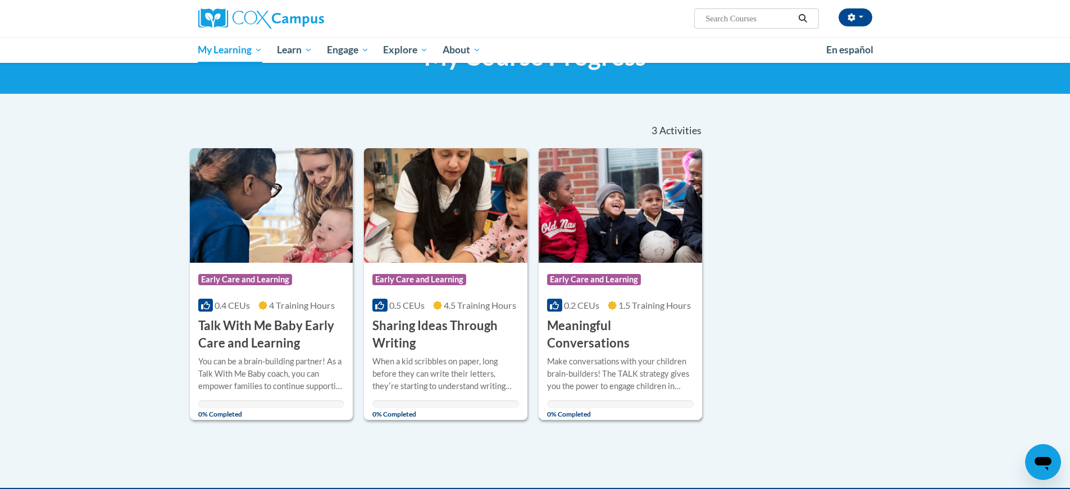
click at [616, 267] on div "Course Category: Early Care and Learning 0.2 CEUs 1.5 Training Hours COURSE Mea…" at bounding box center [620, 307] width 163 height 89
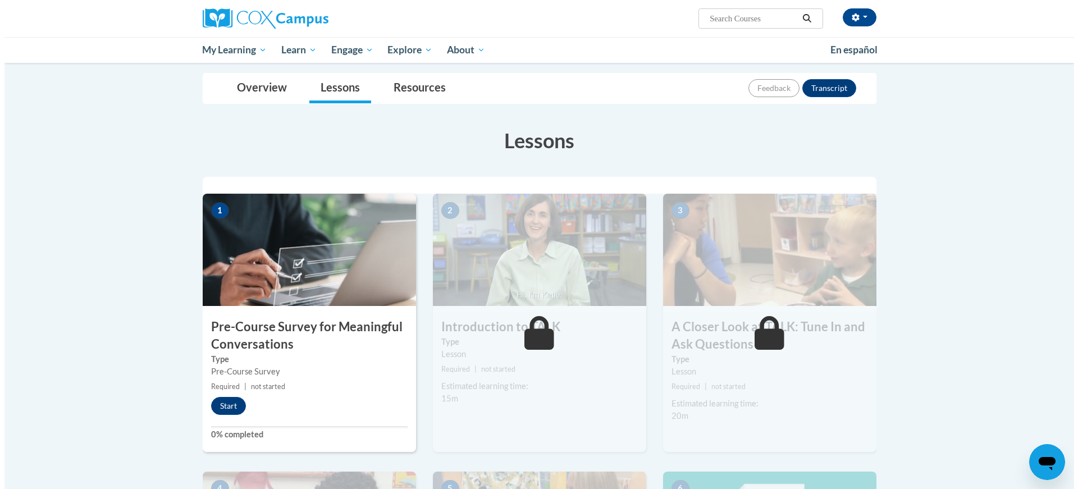
scroll to position [168, 0]
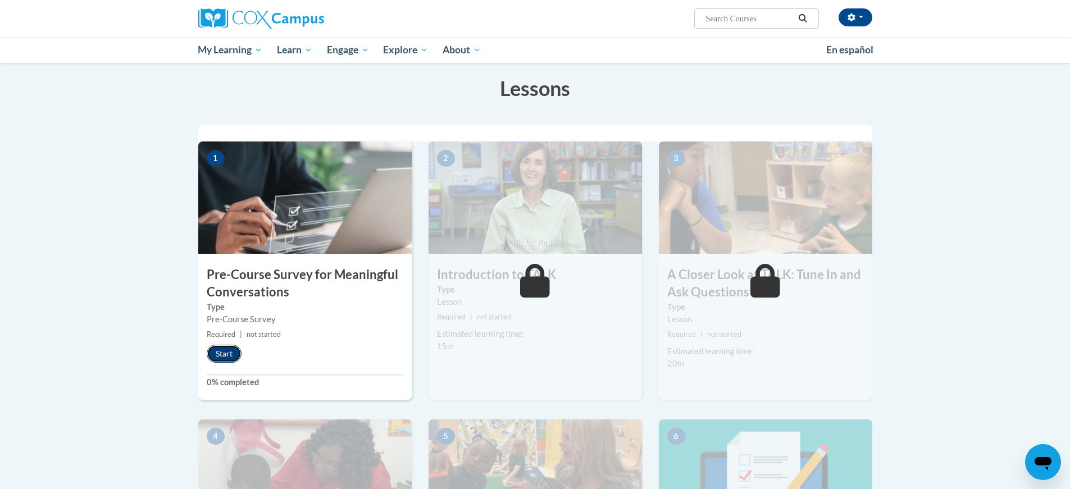
click at [218, 352] on button "Start" at bounding box center [224, 354] width 35 height 18
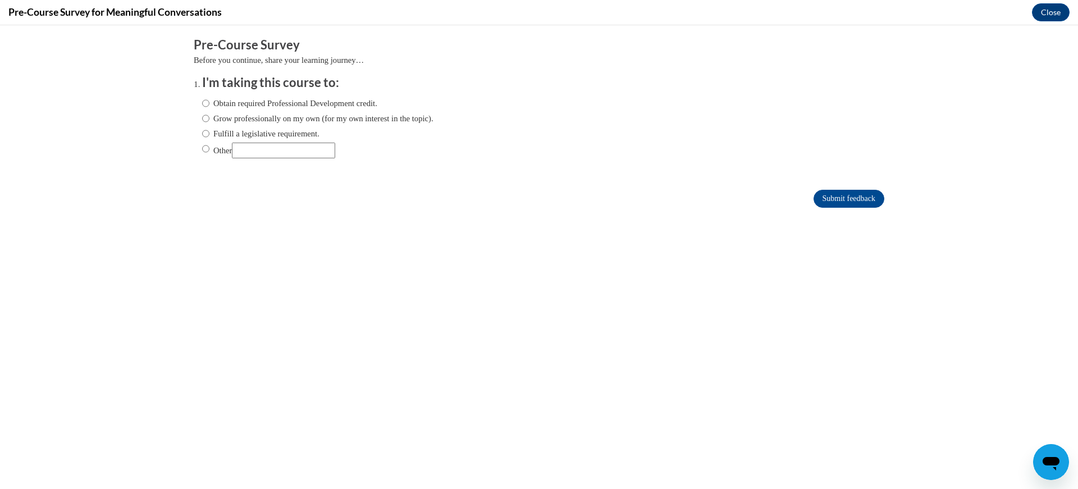
scroll to position [0, 0]
click at [194, 103] on ol "I'm taking this course to: Obtain required Professional Development credit. Gro…" at bounding box center [539, 125] width 691 height 102
click at [202, 102] on input "Obtain required Professional Development credit." at bounding box center [205, 103] width 7 height 12
radio input "true"
click at [846, 194] on input "Submit feedback" at bounding box center [849, 199] width 71 height 18
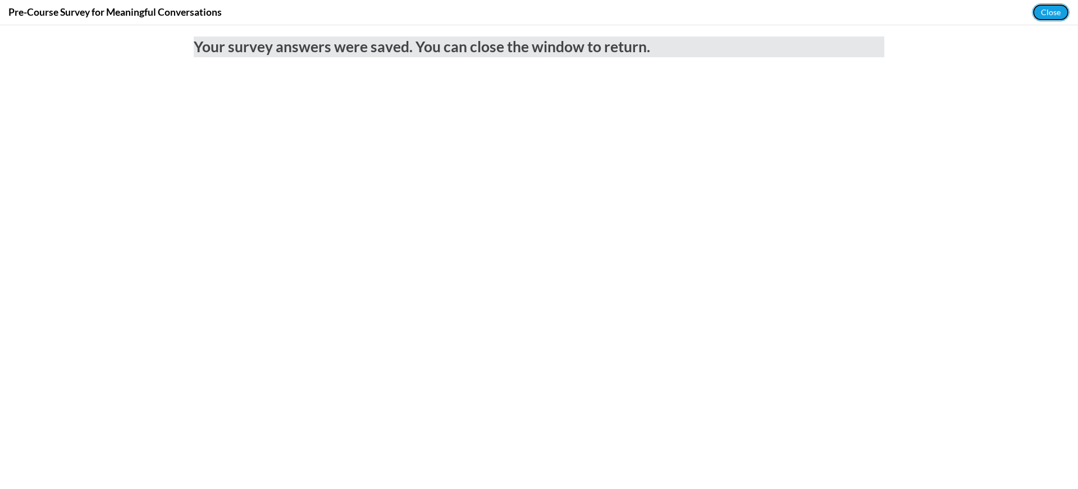
click at [1056, 15] on button "Close" at bounding box center [1051, 12] width 38 height 18
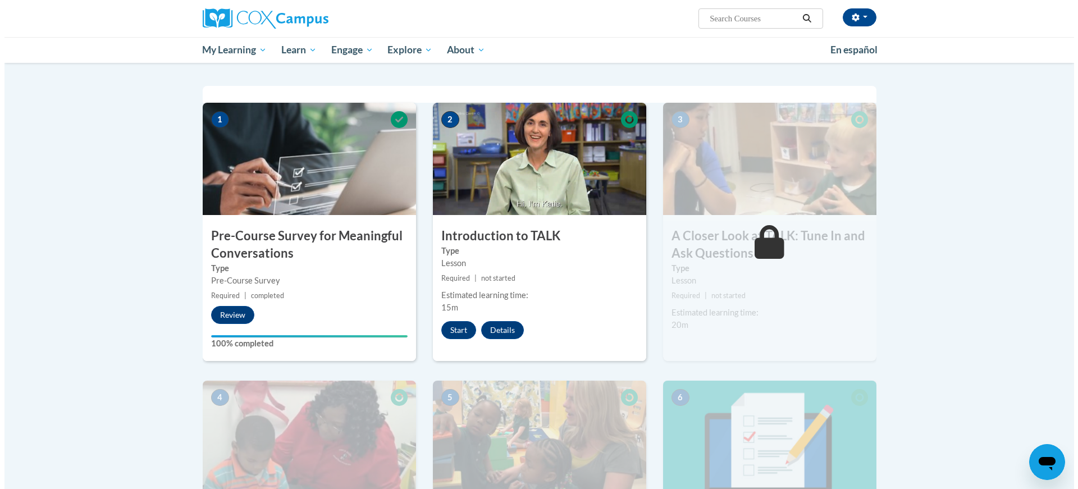
scroll to position [225, 0]
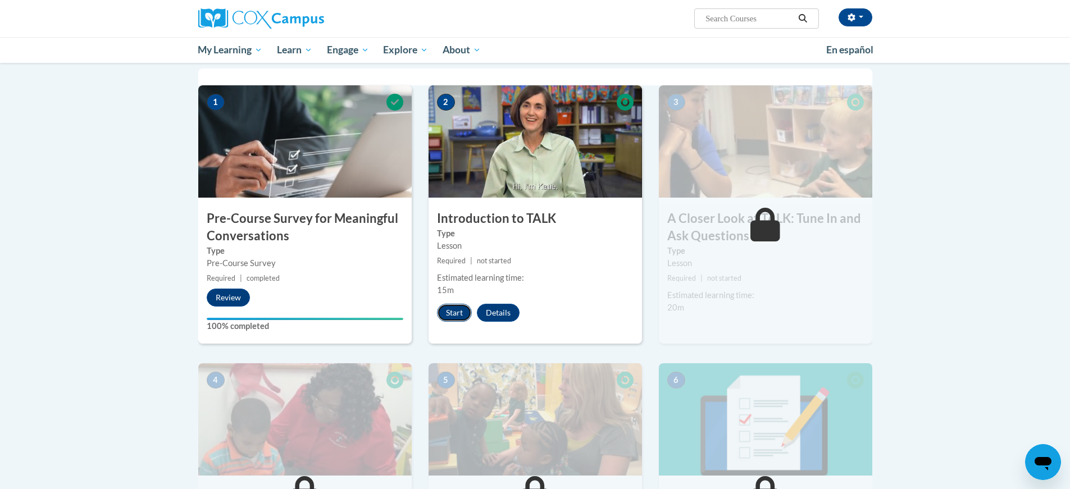
click at [455, 315] on button "Start" at bounding box center [454, 313] width 35 height 18
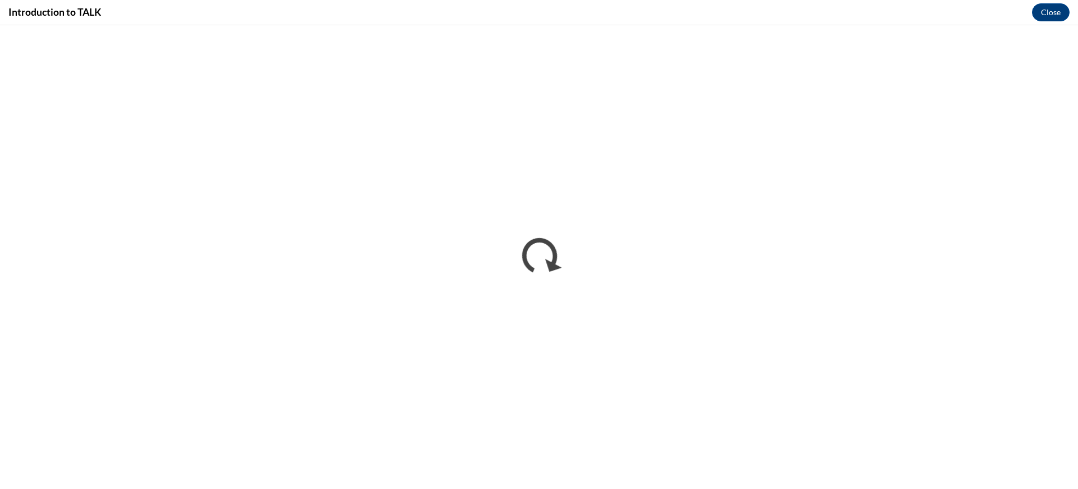
scroll to position [0, 0]
